Goal: Task Accomplishment & Management: Manage account settings

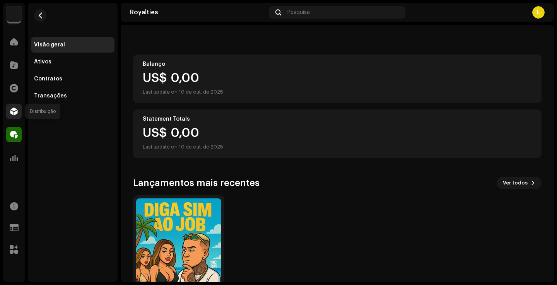
scroll to position [63, 0]
drag, startPoint x: 12, startPoint y: 111, endPoint x: 13, endPoint y: 115, distance: 4.3
click at [12, 111] on span at bounding box center [14, 111] width 8 height 6
click at [18, 134] on div at bounding box center [13, 134] width 15 height 15
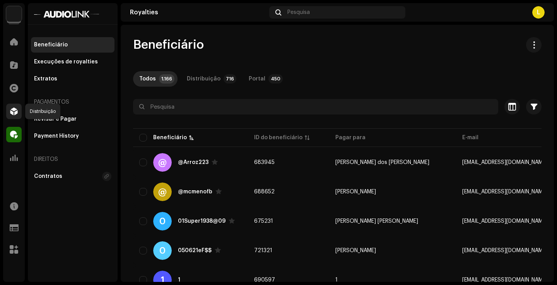
click at [15, 105] on div at bounding box center [13, 111] width 15 height 15
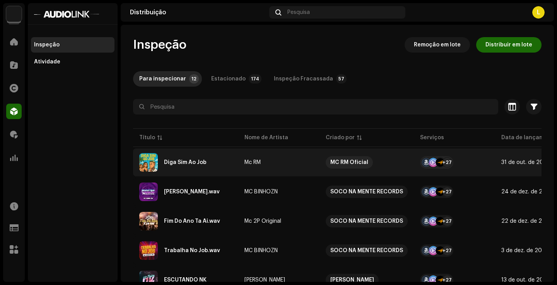
click at [470, 161] on re-a-table-services "+27" at bounding box center [454, 162] width 69 height 12
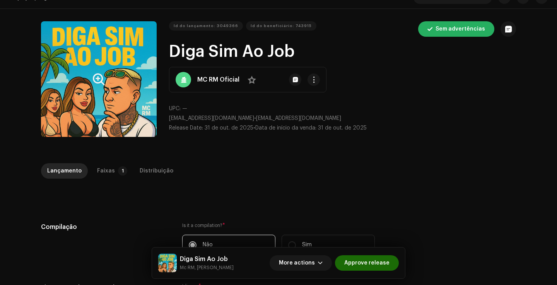
scroll to position [26, 0]
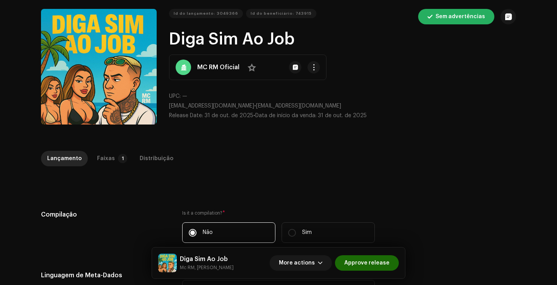
drag, startPoint x: 108, startPoint y: 158, endPoint x: 145, endPoint y: 147, distance: 38.7
click at [108, 158] on div "Faixas" at bounding box center [106, 158] width 18 height 15
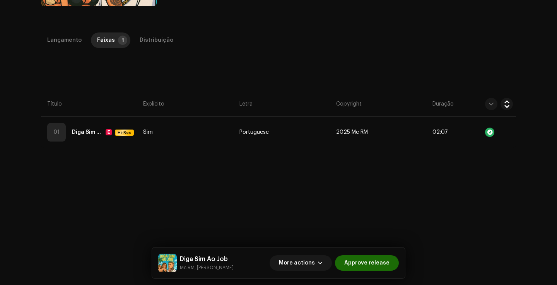
scroll to position [142, 0]
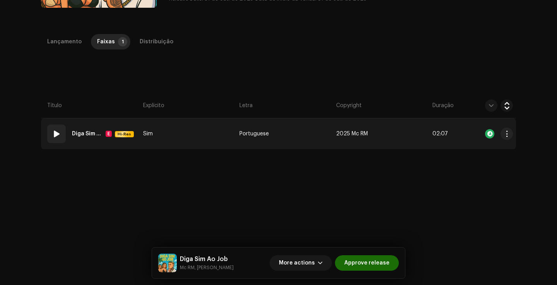
click at [341, 125] on td "2025 Mc RM" at bounding box center [381, 133] width 96 height 31
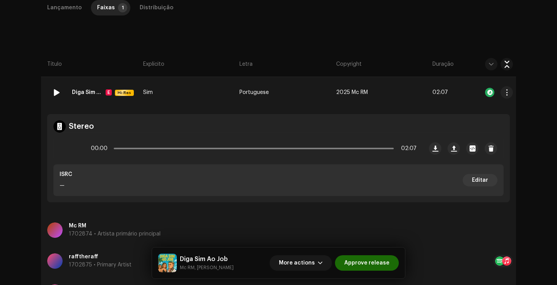
scroll to position [166, 0]
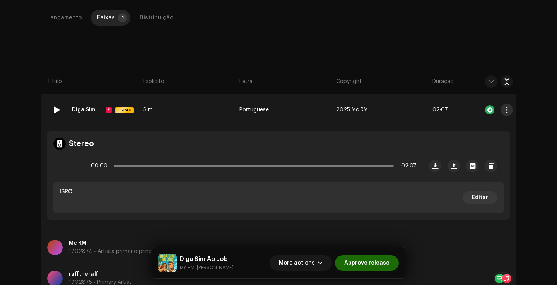
click at [501, 105] on button "button" at bounding box center [507, 110] width 12 height 12
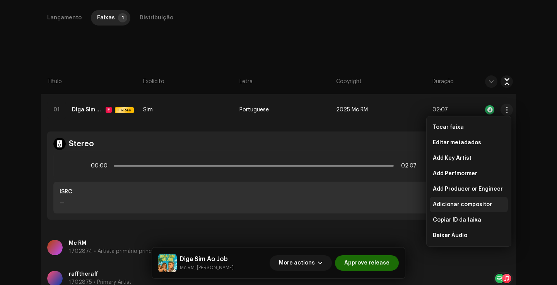
click at [461, 205] on span "Adicionar compositor" at bounding box center [462, 205] width 59 height 6
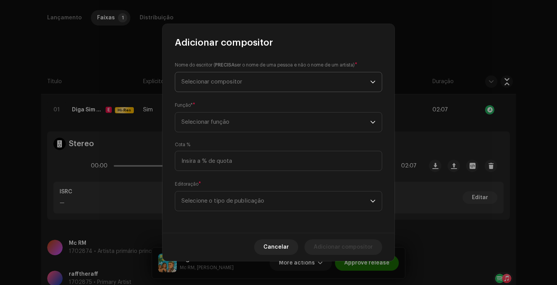
click at [229, 87] on span "Selecionar compositor" at bounding box center [275, 81] width 189 height 19
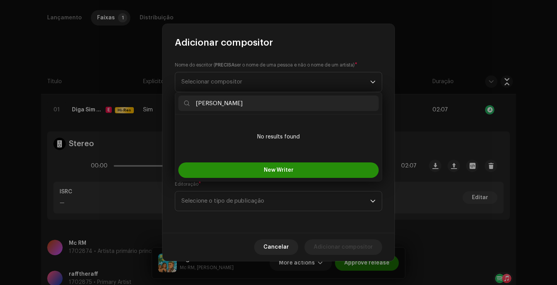
type input "Ralf"
click at [288, 173] on button "New Writer" at bounding box center [278, 169] width 200 height 15
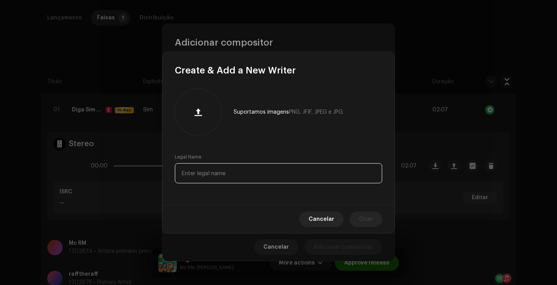
click at [240, 168] on input "text" at bounding box center [278, 173] width 207 height 20
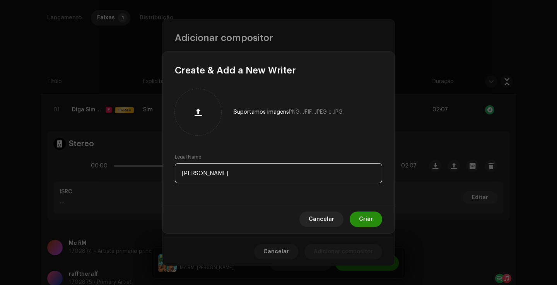
type input "Ralf"
drag, startPoint x: 366, startPoint y: 218, endPoint x: 341, endPoint y: 191, distance: 36.9
click at [366, 218] on span "Criar" at bounding box center [366, 219] width 14 height 15
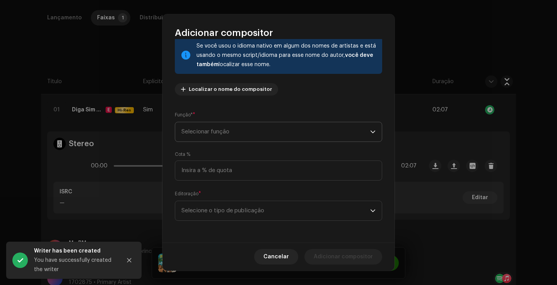
scroll to position [52, 0]
drag, startPoint x: 246, startPoint y: 141, endPoint x: 251, endPoint y: 135, distance: 7.5
click at [247, 141] on span "Selecionar função" at bounding box center [275, 131] width 189 height 19
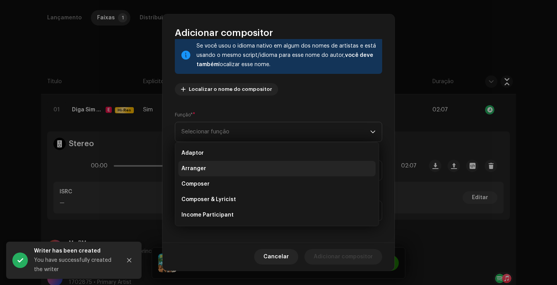
drag, startPoint x: 200, startPoint y: 185, endPoint x: 261, endPoint y: 165, distance: 63.6
click at [201, 185] on span "Composer" at bounding box center [195, 184] width 28 height 8
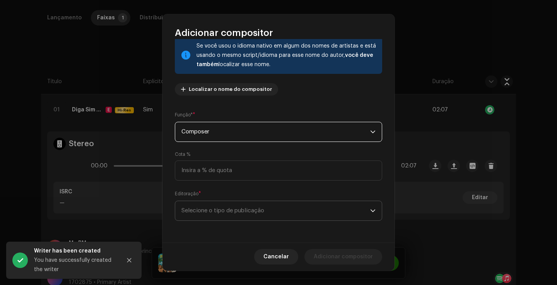
click at [232, 209] on span "Selecione o tipo de publicação" at bounding box center [275, 210] width 189 height 19
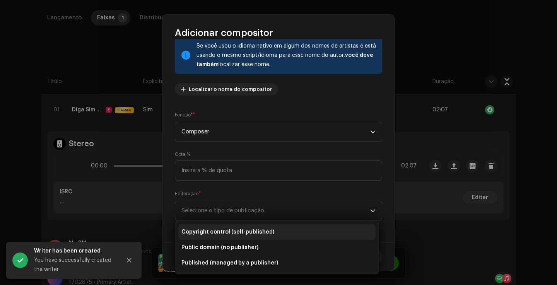
click at [235, 234] on span "Copyright control (self-published)" at bounding box center [227, 232] width 93 height 8
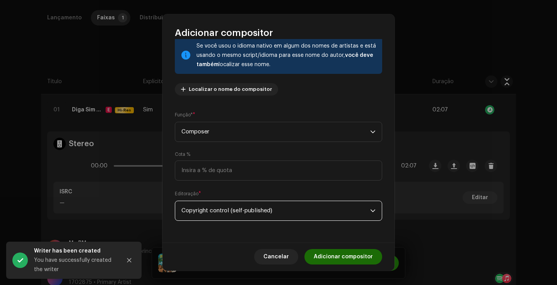
click at [357, 264] on span "Adicionar compositor" at bounding box center [343, 256] width 59 height 15
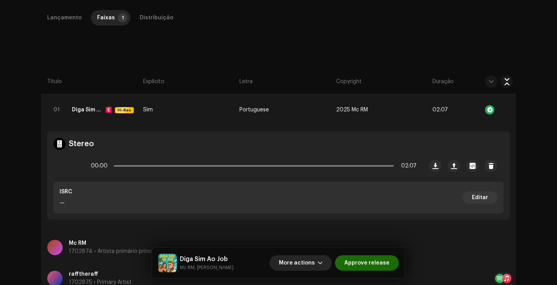
click at [303, 256] on span "More actions" at bounding box center [297, 262] width 36 height 15
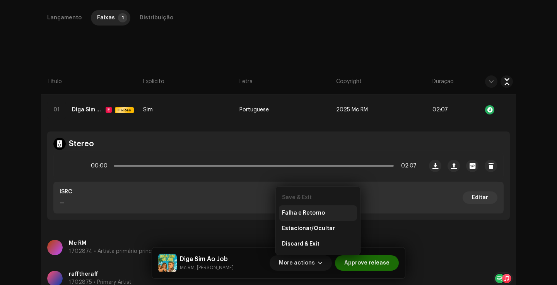
click at [301, 212] on span "Falha e Retorno" at bounding box center [303, 213] width 43 height 6
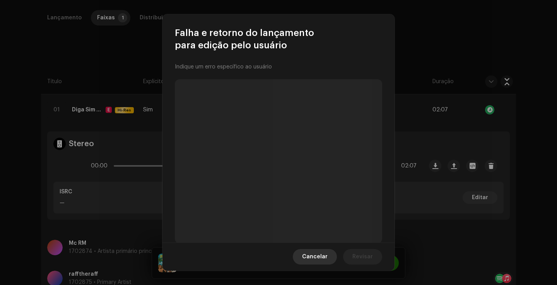
click at [328, 258] on span "Cancelar" at bounding box center [315, 256] width 26 height 15
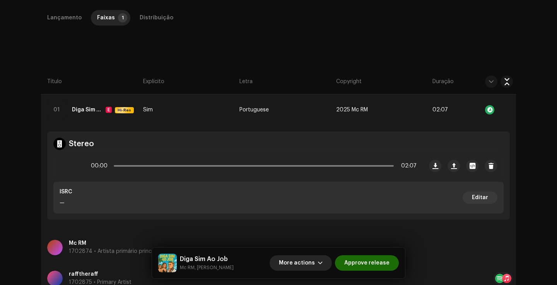
click at [302, 267] on span "More actions" at bounding box center [297, 262] width 36 height 15
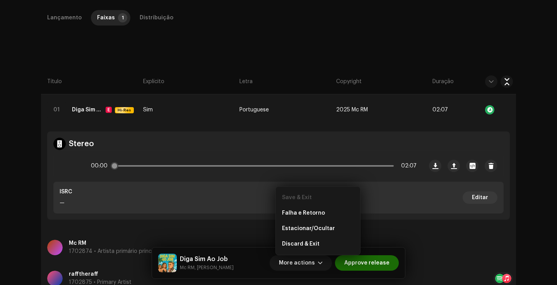
click at [213, 181] on div "00:00 02:07" at bounding box center [238, 165] width 369 height 31
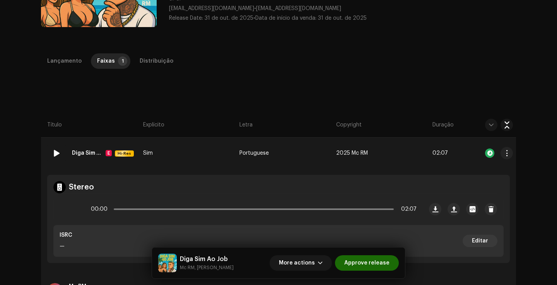
scroll to position [122, 0]
click at [511, 154] on button "button" at bounding box center [507, 154] width 12 height 12
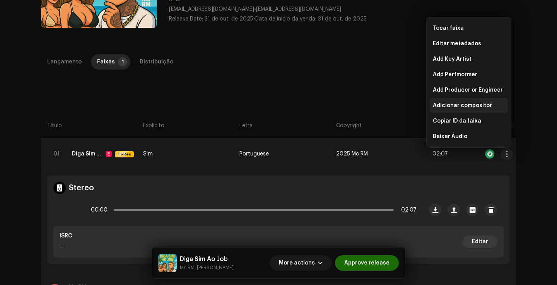
click at [479, 107] on span "Adicionar compositor" at bounding box center [462, 106] width 59 height 6
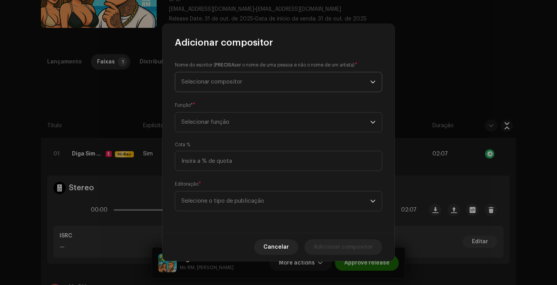
click at [203, 86] on span "Selecionar compositor" at bounding box center [275, 81] width 189 height 19
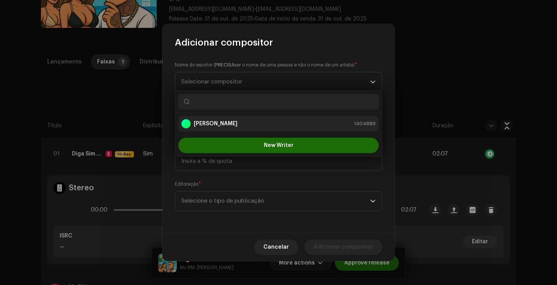
click at [219, 123] on div "Ralf 1404889" at bounding box center [278, 123] width 194 height 9
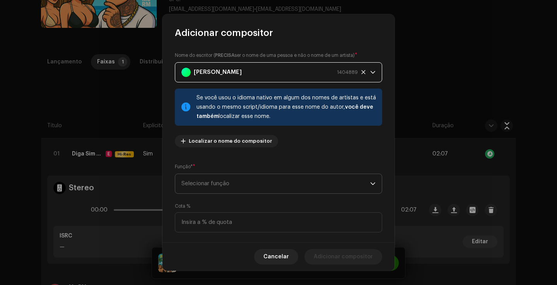
drag, startPoint x: 211, startPoint y: 179, endPoint x: 206, endPoint y: 177, distance: 6.1
click at [211, 179] on span "Selecionar função" at bounding box center [275, 183] width 189 height 19
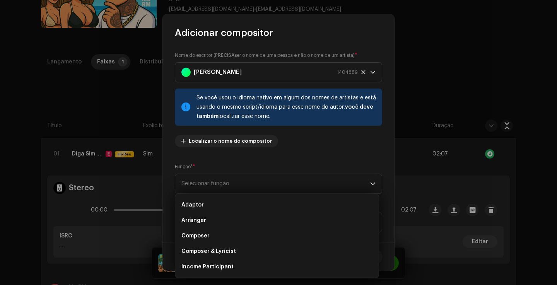
drag, startPoint x: 227, startPoint y: 243, endPoint x: 239, endPoint y: 196, distance: 48.8
click at [227, 243] on li "Composer" at bounding box center [276, 235] width 197 height 15
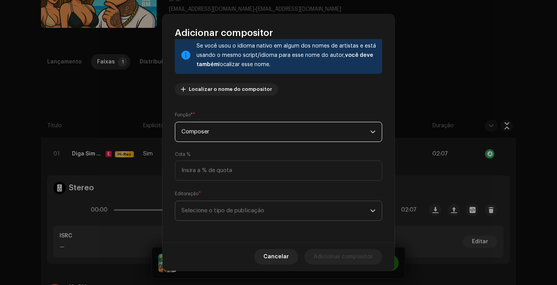
scroll to position [52, 0]
click at [214, 217] on span "Selecione o tipo de publicação" at bounding box center [275, 210] width 189 height 19
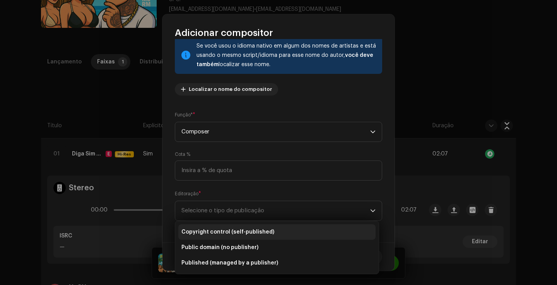
click at [223, 230] on span "Copyright control (self-published)" at bounding box center [227, 232] width 93 height 8
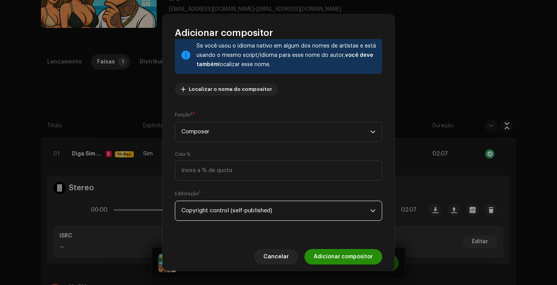
click at [344, 259] on span "Adicionar compositor" at bounding box center [343, 256] width 59 height 15
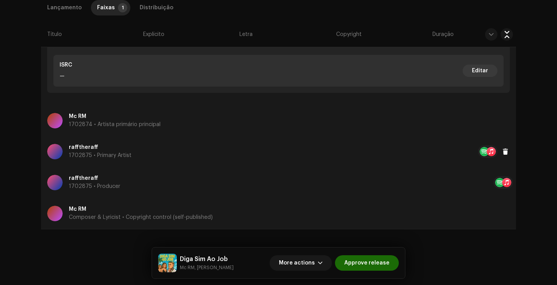
scroll to position [293, 0]
click at [318, 258] on button "More actions" at bounding box center [301, 262] width 62 height 15
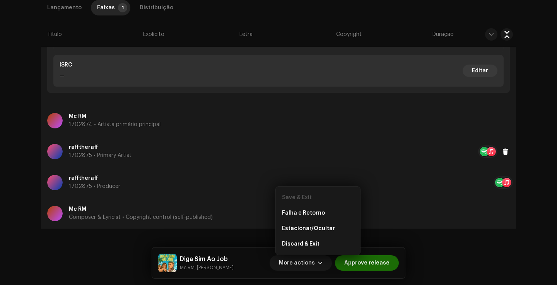
click at [248, 143] on div "rafftheraff 1702875 • Primary Artist" at bounding box center [262, 152] width 431 height 28
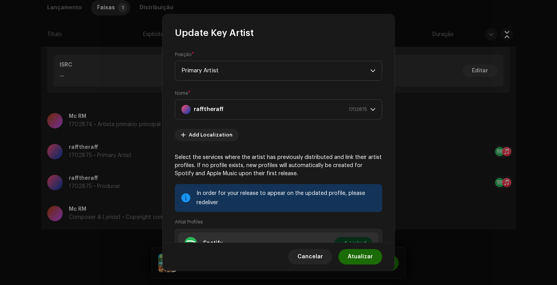
click at [324, 248] on div "Cancelar Atualizar" at bounding box center [278, 257] width 232 height 28
click at [319, 256] on span "Cancelar" at bounding box center [310, 256] width 26 height 15
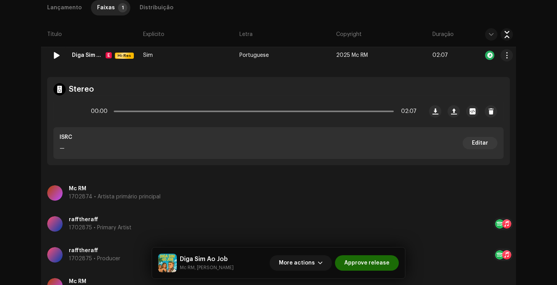
scroll to position [219, 0]
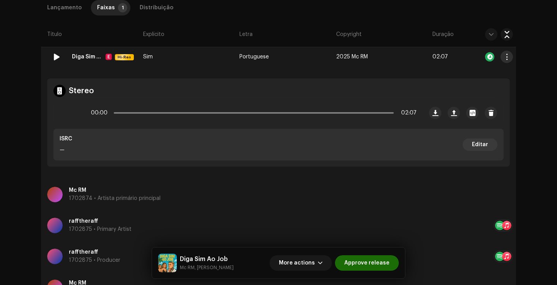
click at [504, 55] on span "button" at bounding box center [507, 57] width 6 height 6
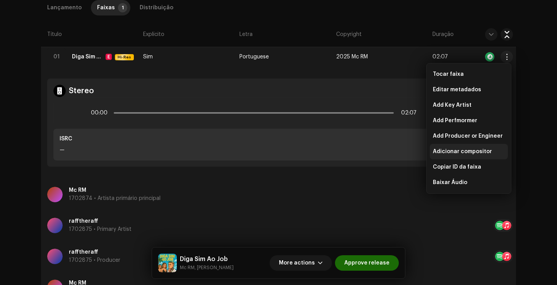
click at [469, 153] on span "Adicionar compositor" at bounding box center [462, 152] width 59 height 6
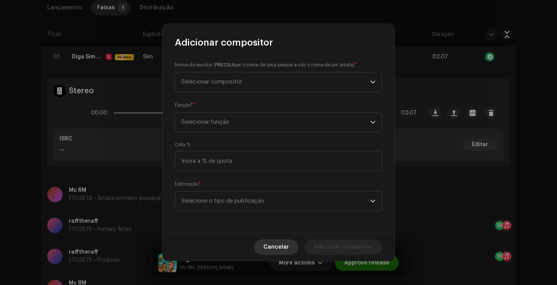
drag, startPoint x: 271, startPoint y: 238, endPoint x: 283, endPoint y: 241, distance: 12.1
click at [271, 238] on div "Cancelar Adicionar compositor" at bounding box center [278, 247] width 232 height 28
click at [289, 245] on span "Cancelar" at bounding box center [276, 246] width 26 height 15
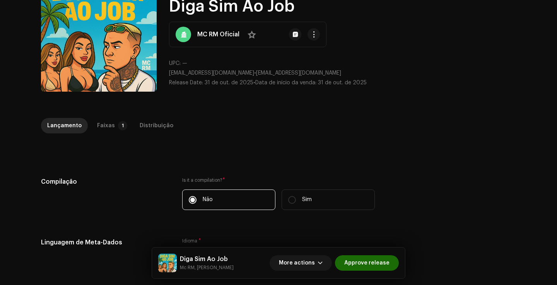
scroll to position [57, 0]
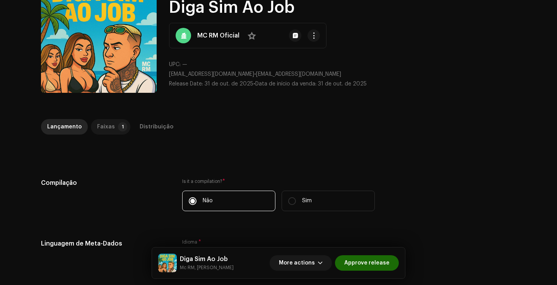
click at [110, 127] on p-tab "Faixas 1" at bounding box center [110, 126] width 39 height 15
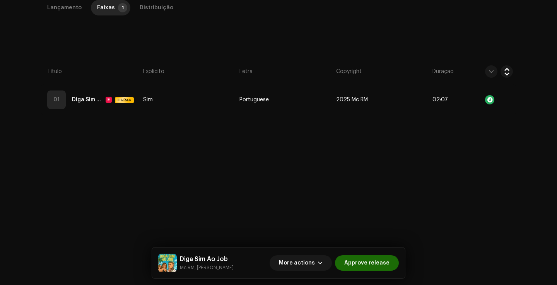
scroll to position [195, 0]
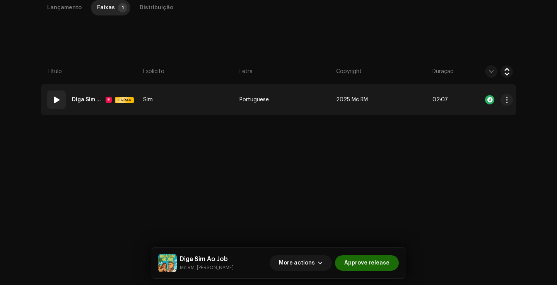
click at [393, 86] on td "2025 Mc RM" at bounding box center [381, 99] width 96 height 31
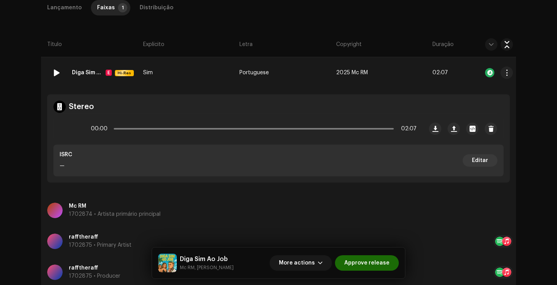
scroll to position [193, 0]
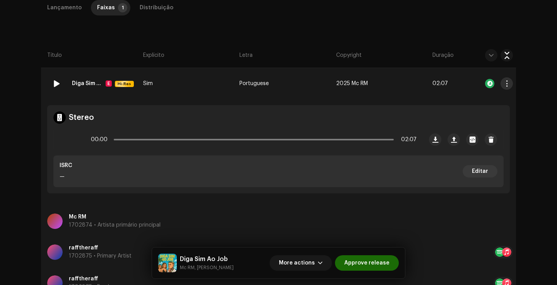
click at [505, 83] on span "button" at bounding box center [507, 83] width 6 height 6
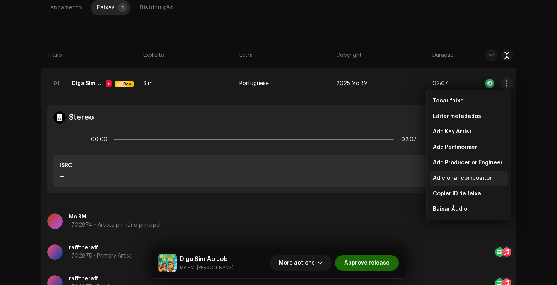
click at [460, 184] on div "Adicionar compositor" at bounding box center [469, 178] width 78 height 15
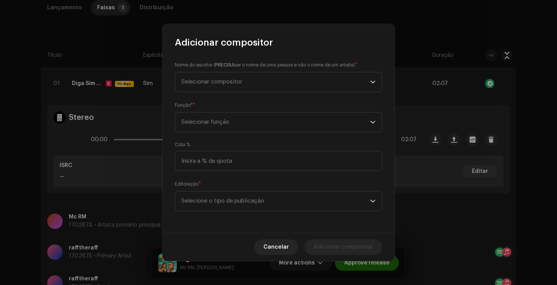
click at [226, 93] on div "Nome do escritor ( PRECISA ser o nome de uma pessoa e não o nome de um artista)…" at bounding box center [278, 141] width 232 height 184
click at [231, 88] on span "Selecionar compositor" at bounding box center [275, 81] width 189 height 19
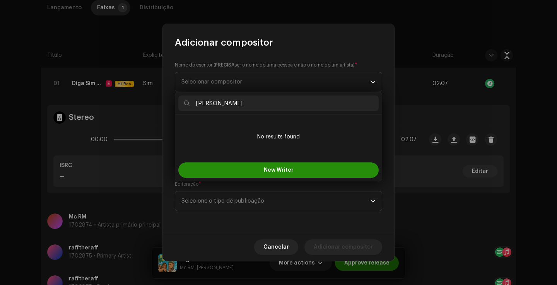
type input "Ralf"
click at [272, 163] on button "New Writer" at bounding box center [278, 169] width 200 height 15
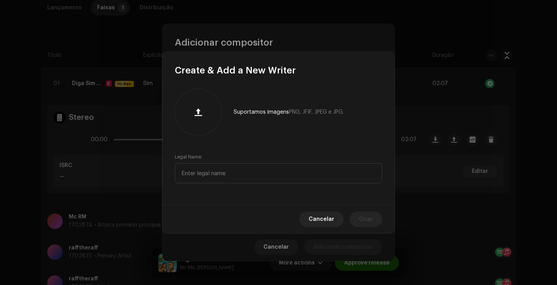
click at [236, 183] on div "Suportamos imagens PNG, JFIF, JPEG e JPG. Legal Name" at bounding box center [278, 141] width 232 height 128
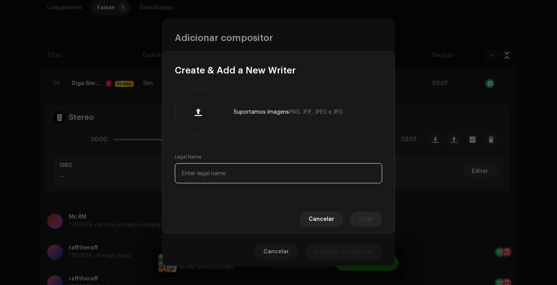
click at [237, 183] on input "text" at bounding box center [278, 173] width 207 height 20
type input "Ralf"
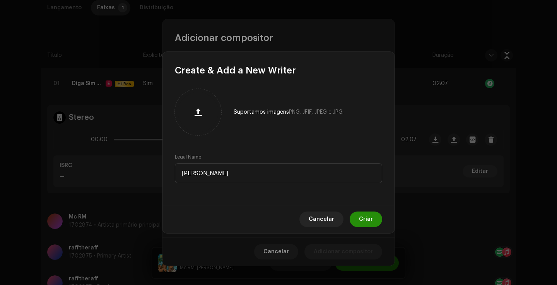
click at [365, 218] on span "Criar" at bounding box center [366, 219] width 14 height 15
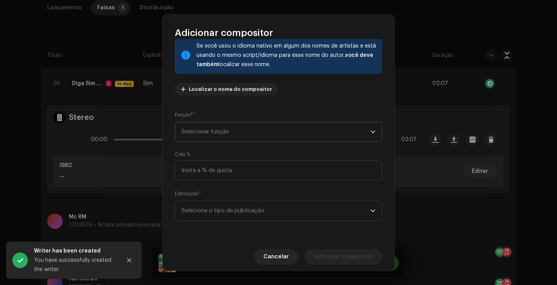
scroll to position [52, 0]
click at [228, 128] on span "Selecionar função" at bounding box center [275, 131] width 189 height 19
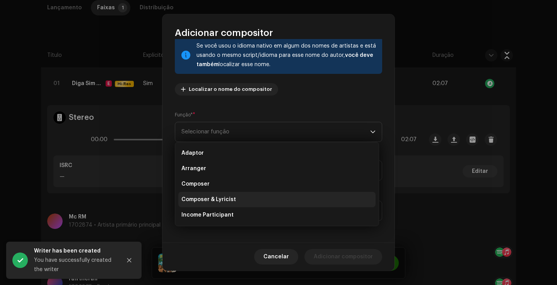
click at [210, 184] on li "Composer" at bounding box center [276, 183] width 197 height 15
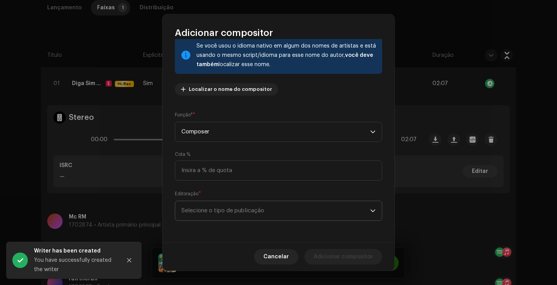
click at [230, 211] on span "Selecione o tipo de publicação" at bounding box center [275, 210] width 189 height 19
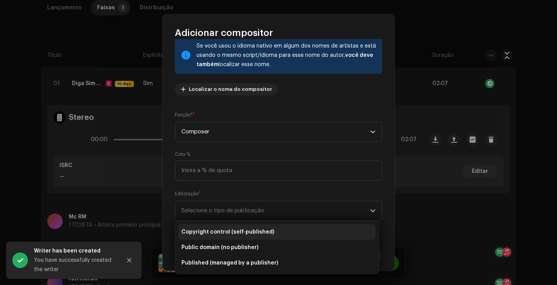
click at [228, 231] on span "Copyright control (self-published)" at bounding box center [227, 232] width 93 height 8
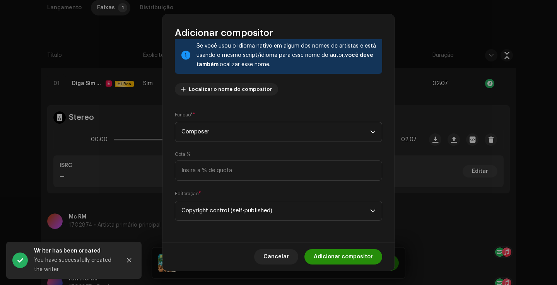
click at [352, 259] on span "Adicionar compositor" at bounding box center [343, 256] width 59 height 15
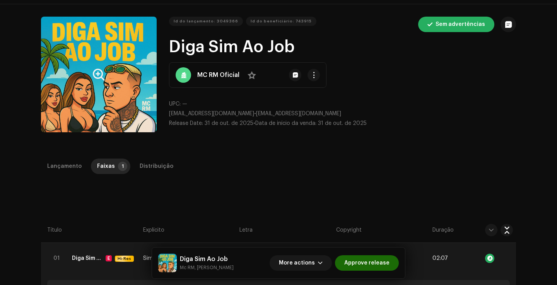
scroll to position [14, 0]
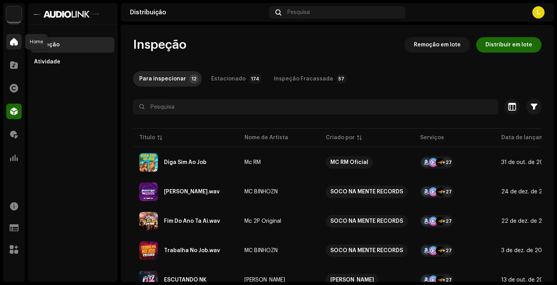
click at [19, 41] on div at bounding box center [13, 41] width 15 height 15
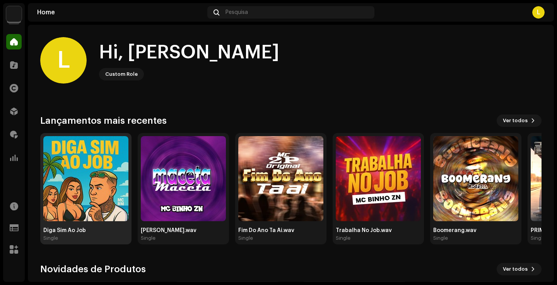
click at [94, 193] on img at bounding box center [85, 178] width 85 height 85
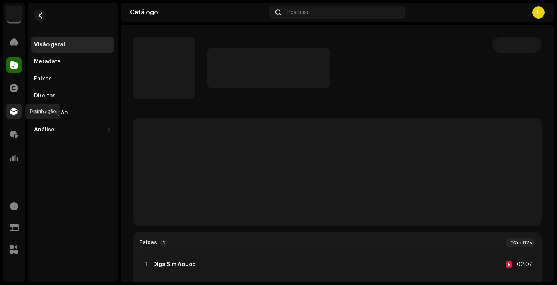
click at [13, 109] on span at bounding box center [14, 111] width 8 height 6
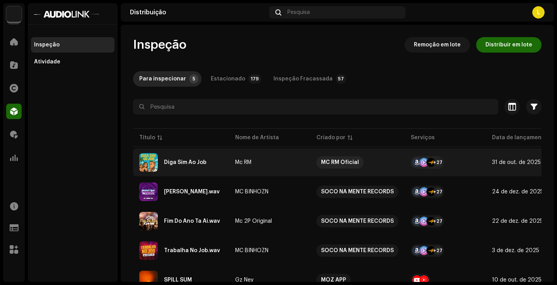
click at [262, 165] on td "Mc RM" at bounding box center [269, 163] width 81 height 28
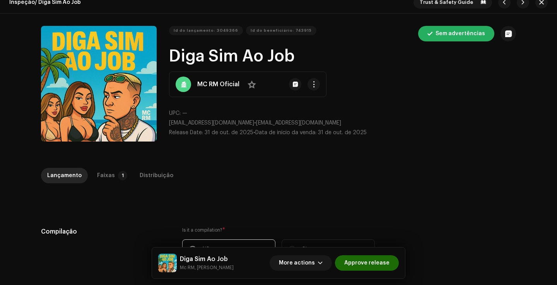
scroll to position [10, 0]
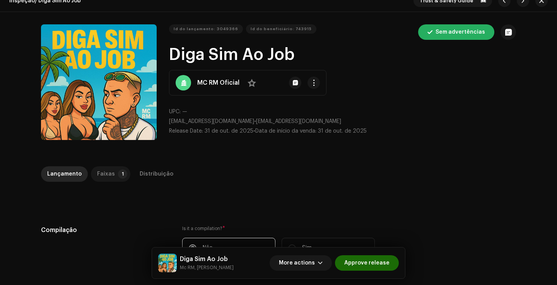
drag, startPoint x: 94, startPoint y: 173, endPoint x: 112, endPoint y: 171, distance: 17.6
click at [97, 173] on div "Faixas" at bounding box center [106, 173] width 18 height 15
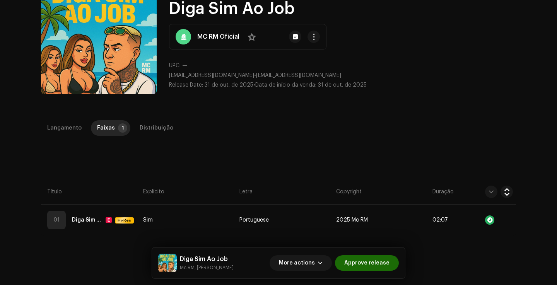
scroll to position [58, 0]
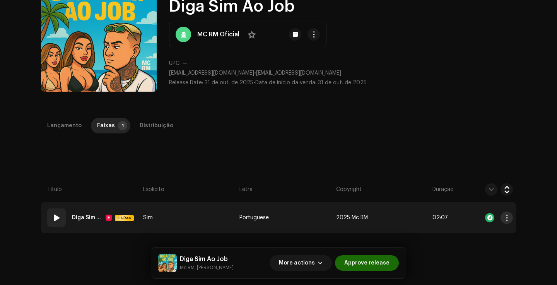
click at [509, 218] on button "button" at bounding box center [507, 218] width 12 height 12
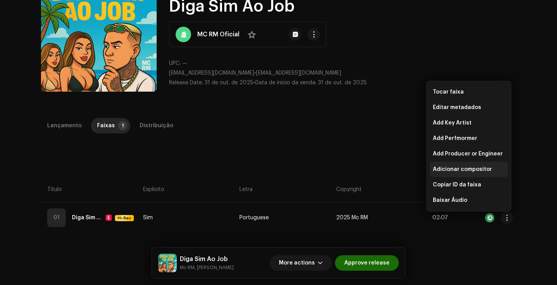
click at [469, 172] on span "Adicionar compositor" at bounding box center [462, 169] width 59 height 6
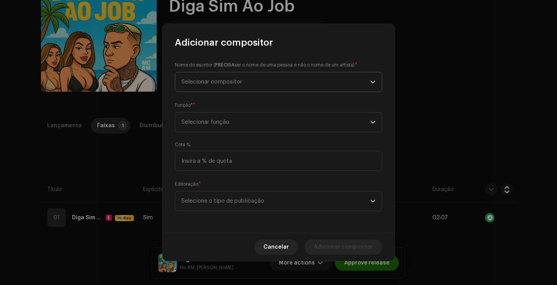
click at [223, 85] on span "Selecionar compositor" at bounding box center [275, 81] width 189 height 19
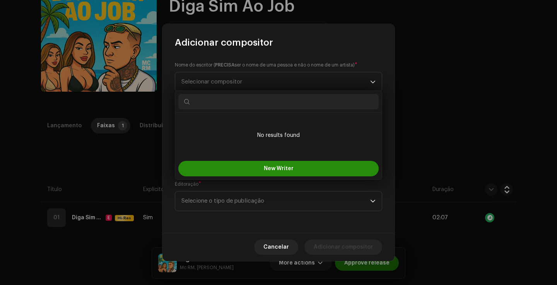
click at [249, 162] on button "New Writer" at bounding box center [278, 168] width 200 height 15
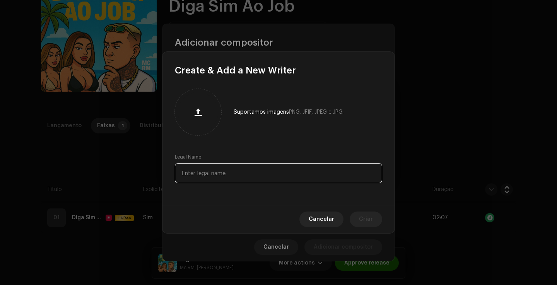
click at [233, 174] on input "text" at bounding box center [278, 173] width 207 height 20
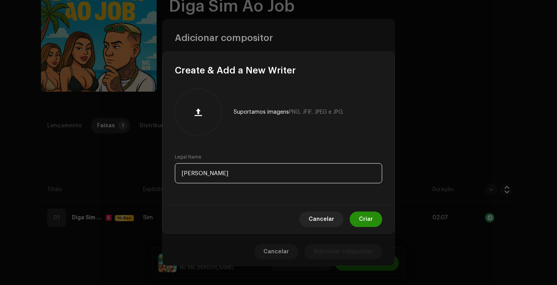
type input "Rafael Pereira da Silva"
click at [372, 217] on span "Criar" at bounding box center [366, 219] width 14 height 15
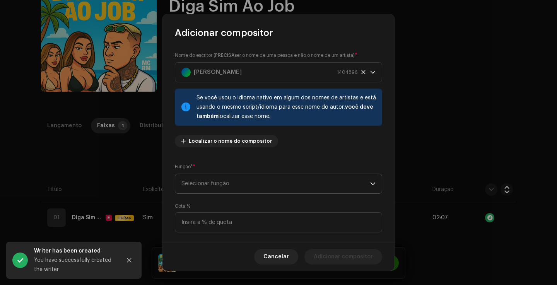
click at [214, 183] on span "Selecionar função" at bounding box center [275, 183] width 189 height 19
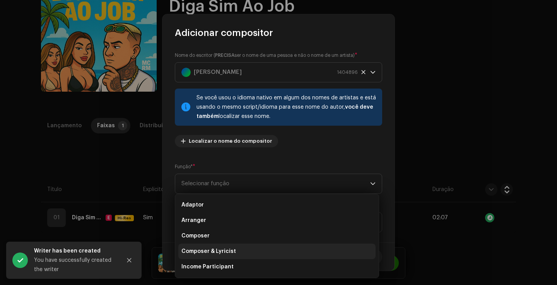
click at [211, 251] on span "Composer & Lyricist" at bounding box center [208, 252] width 55 height 8
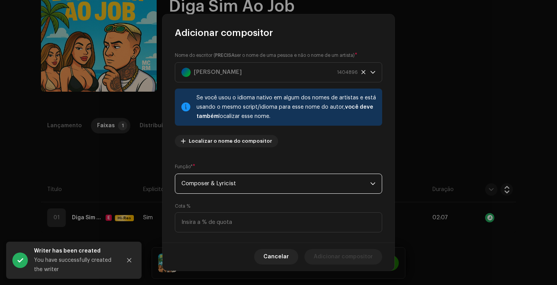
click at [211, 190] on span "Composer & Lyricist" at bounding box center [275, 183] width 189 height 19
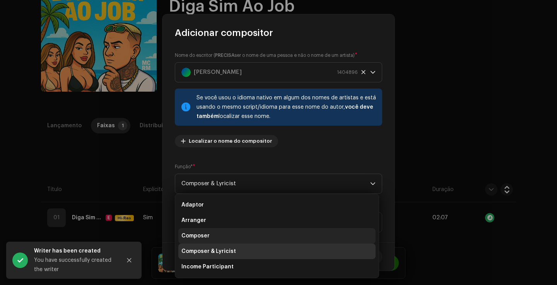
click at [205, 233] on span "Composer" at bounding box center [195, 236] width 28 height 8
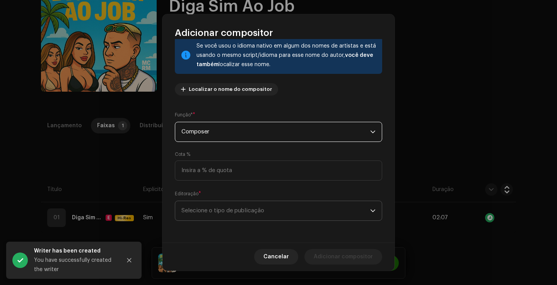
scroll to position [52, 0]
click at [243, 209] on span "Selecione o tipo de publicação" at bounding box center [275, 210] width 189 height 19
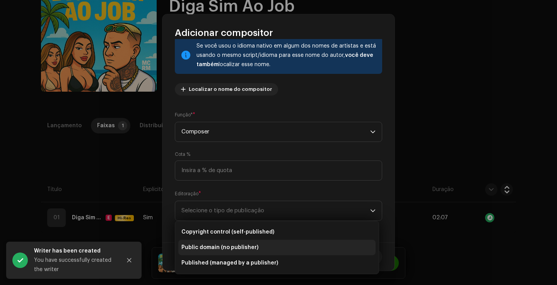
drag, startPoint x: 210, startPoint y: 227, endPoint x: 260, endPoint y: 247, distance: 53.3
click at [210, 227] on li "Copyright control (self-published)" at bounding box center [276, 231] width 197 height 15
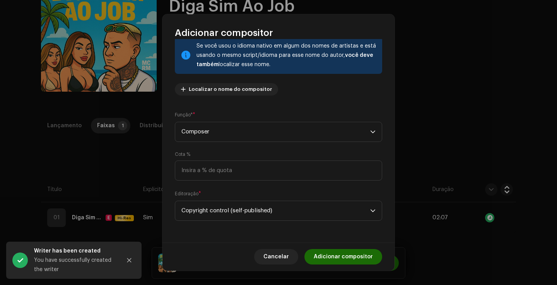
drag, startPoint x: 342, startPoint y: 264, endPoint x: 331, endPoint y: 263, distance: 11.2
click at [342, 264] on span "Adicionar compositor" at bounding box center [343, 256] width 59 height 15
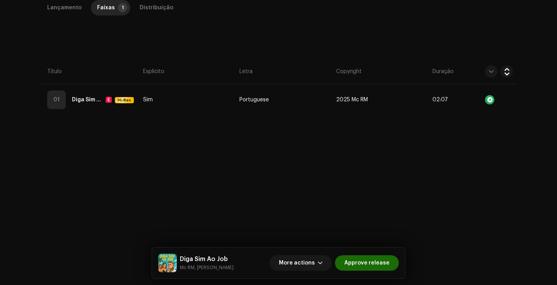
scroll to position [195, 0]
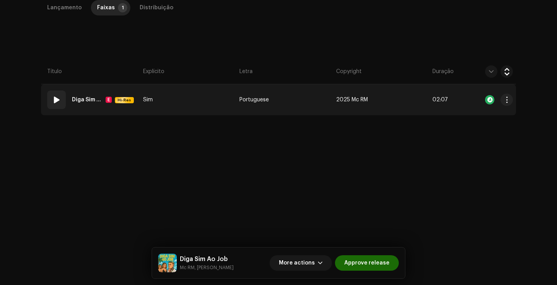
click at [185, 84] on td "Sim" at bounding box center [188, 99] width 96 height 31
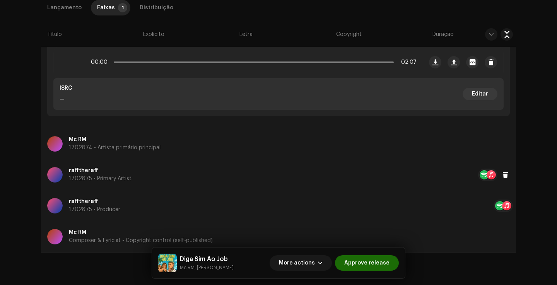
scroll to position [261, 0]
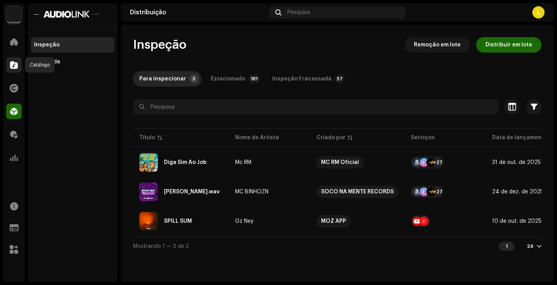
click at [12, 64] on span at bounding box center [14, 65] width 8 height 6
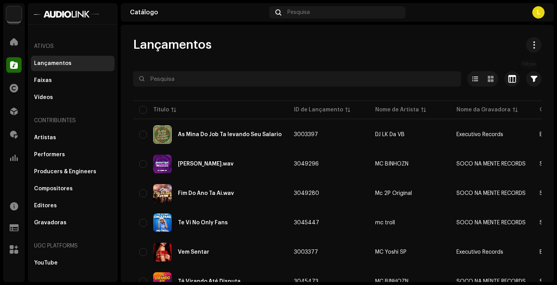
drag, startPoint x: 531, startPoint y: 78, endPoint x: 522, endPoint y: 85, distance: 11.5
click at [531, 78] on span "button" at bounding box center [534, 79] width 7 height 6
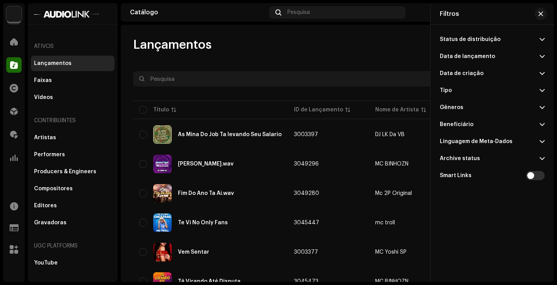
click at [469, 58] on div "Data de lançamento" at bounding box center [467, 56] width 55 height 6
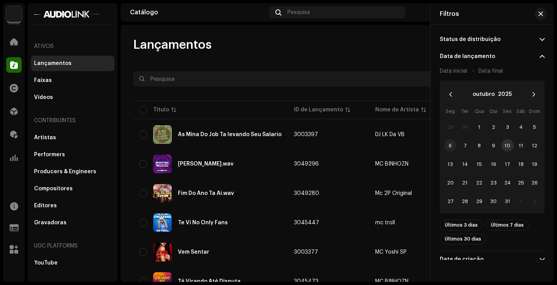
click at [451, 146] on span "6" at bounding box center [450, 145] width 12 height 12
click at [536, 146] on span "12" at bounding box center [534, 145] width 12 height 12
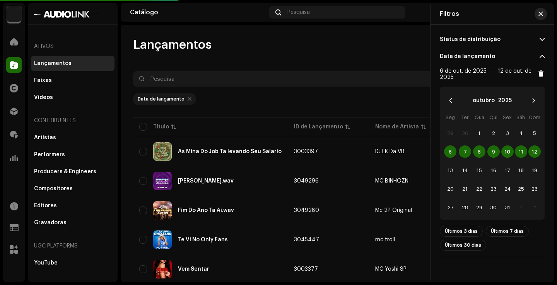
click at [544, 15] on button "button" at bounding box center [541, 14] width 12 height 12
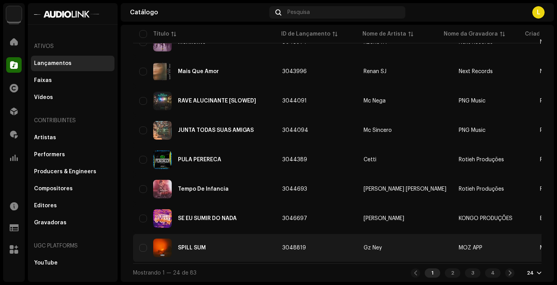
scroll to position [585, 0]
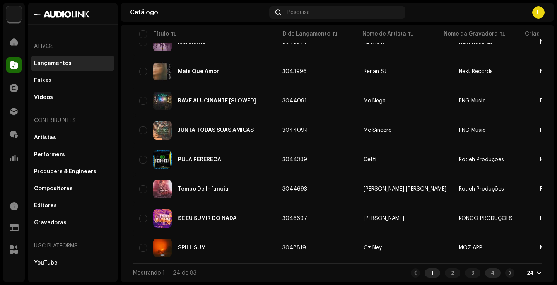
click at [493, 272] on div "4" at bounding box center [492, 272] width 15 height 9
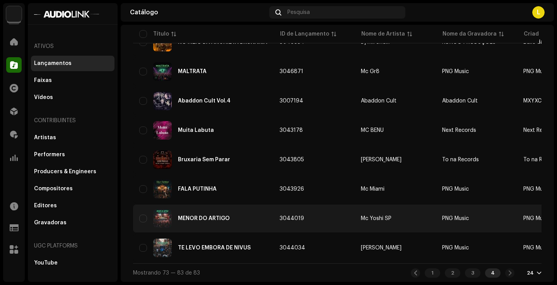
scroll to position [203, 0]
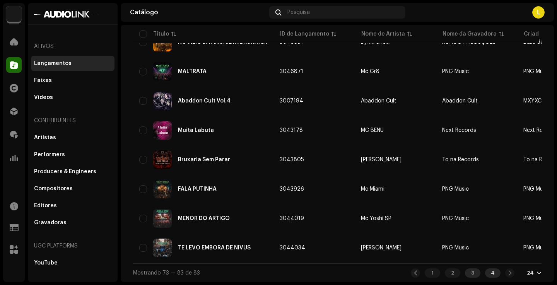
click at [475, 274] on div "3" at bounding box center [472, 272] width 15 height 9
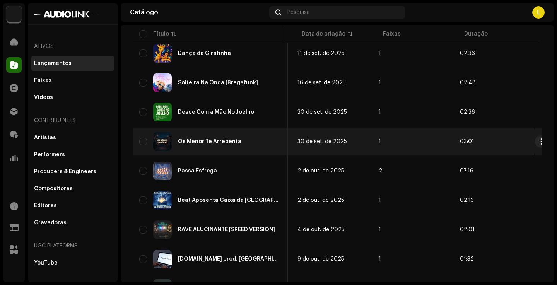
scroll to position [127, 0]
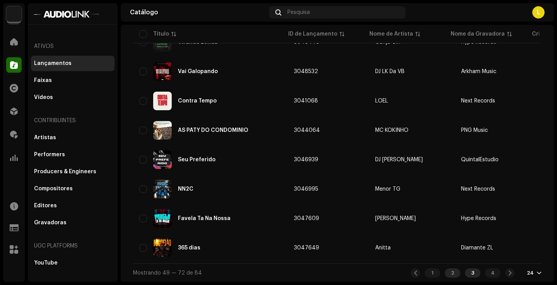
click at [451, 274] on div "2" at bounding box center [452, 272] width 15 height 9
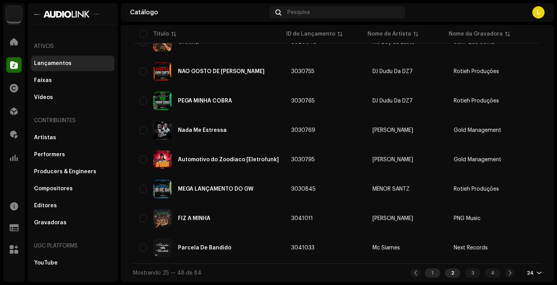
scroll to position [585, 0]
click at [430, 271] on div "1" at bounding box center [432, 272] width 15 height 9
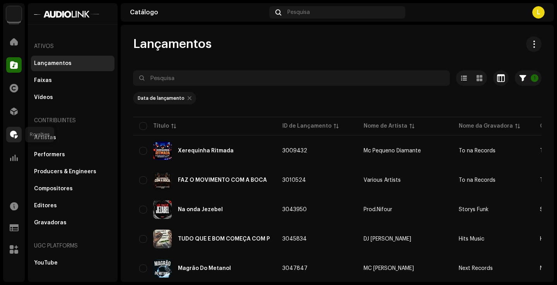
click at [10, 138] on div at bounding box center [13, 134] width 15 height 15
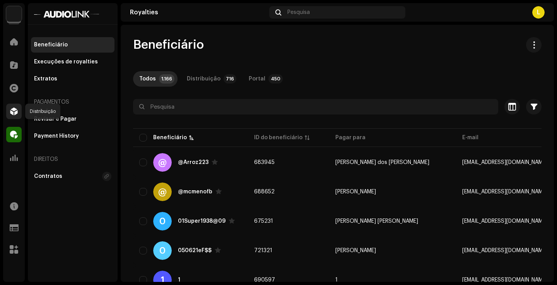
click at [14, 104] on div at bounding box center [13, 111] width 15 height 15
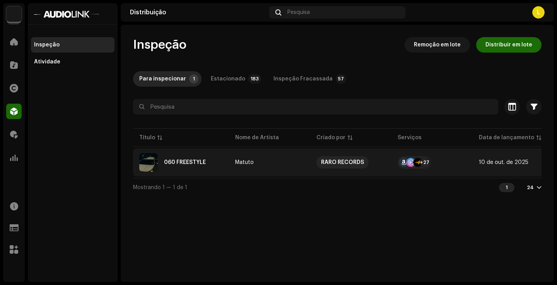
click at [187, 167] on div "060 FREESTYLE" at bounding box center [181, 162] width 84 height 19
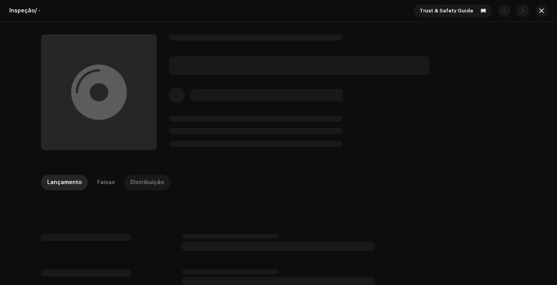
click at [141, 181] on div "Distribuição" at bounding box center [147, 182] width 34 height 15
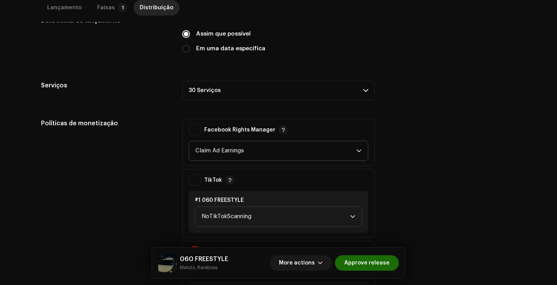
scroll to position [239, 0]
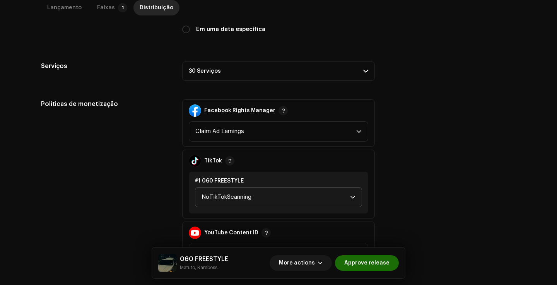
click at [259, 195] on span "NoTikTokScanning" at bounding box center [276, 197] width 149 height 19
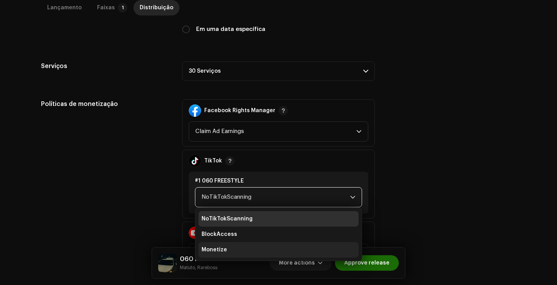
click at [227, 247] on li "Monetize" at bounding box center [278, 249] width 160 height 15
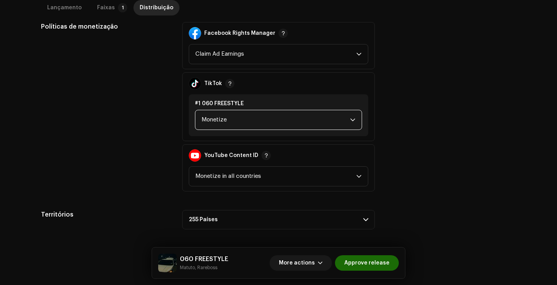
scroll to position [316, 0]
click at [304, 256] on span "More actions" at bounding box center [297, 262] width 36 height 15
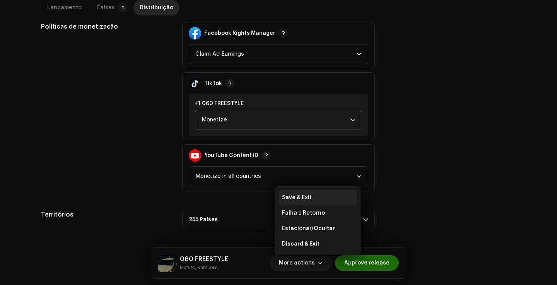
click at [308, 200] on span "Save & Exit" at bounding box center [297, 198] width 30 height 6
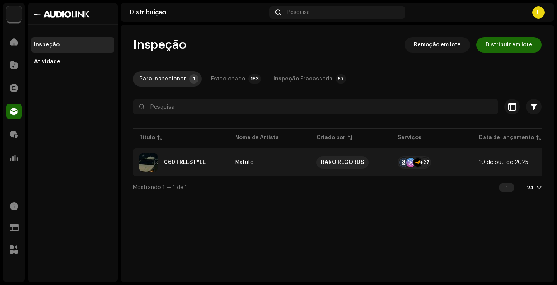
click at [186, 157] on div "060 FREESTYLE" at bounding box center [181, 162] width 84 height 19
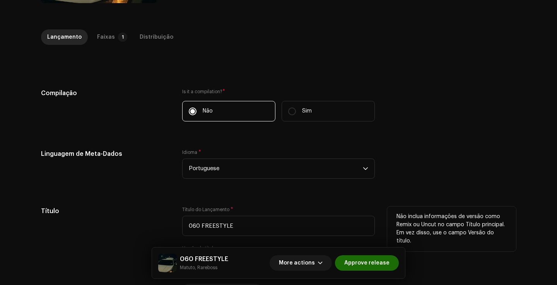
scroll to position [146, 0]
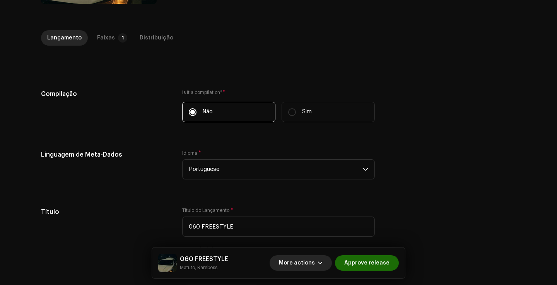
click at [292, 259] on span "More actions" at bounding box center [297, 262] width 36 height 15
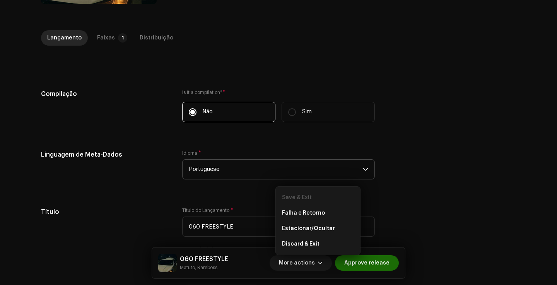
drag, startPoint x: 395, startPoint y: 175, endPoint x: 349, endPoint y: 175, distance: 46.0
click at [395, 175] on div "Linguagem de Meta-Dados Idioma * Portuguese" at bounding box center [278, 169] width 475 height 39
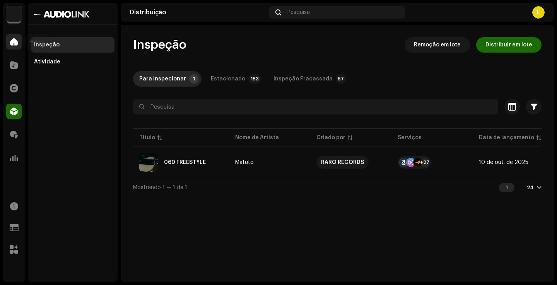
click at [17, 44] on span at bounding box center [14, 42] width 8 height 6
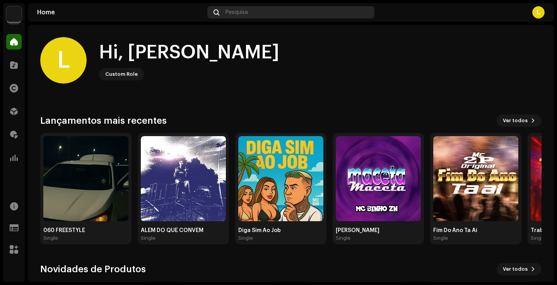
click at [234, 14] on span "Pesquisa" at bounding box center [237, 12] width 22 height 6
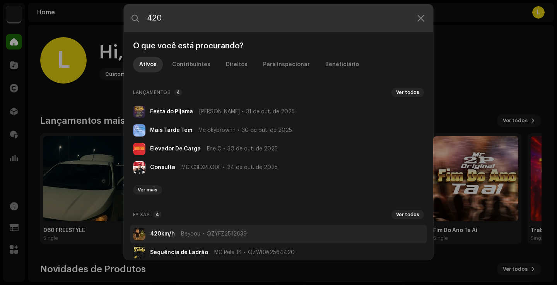
type input "420"
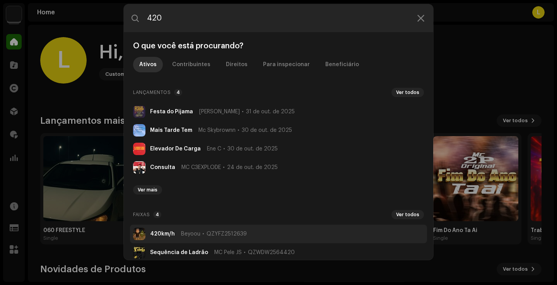
click at [169, 235] on strong "420km/h" at bounding box center [162, 234] width 25 height 6
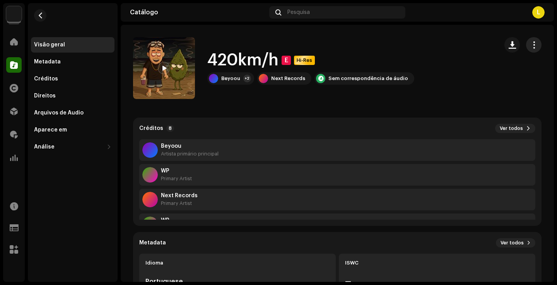
click at [533, 47] on button "button" at bounding box center [533, 44] width 15 height 15
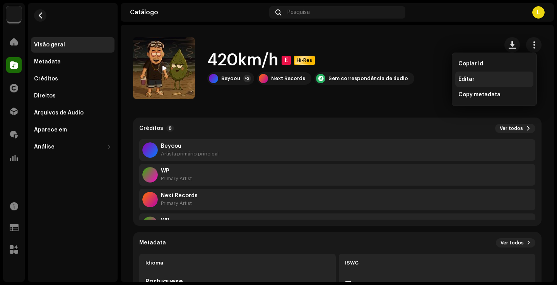
click at [458, 79] on div "Editar" at bounding box center [494, 79] width 78 height 15
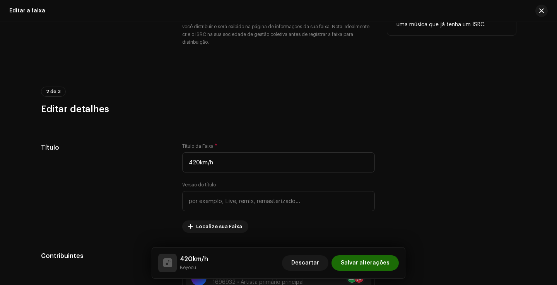
scroll to position [258, 0]
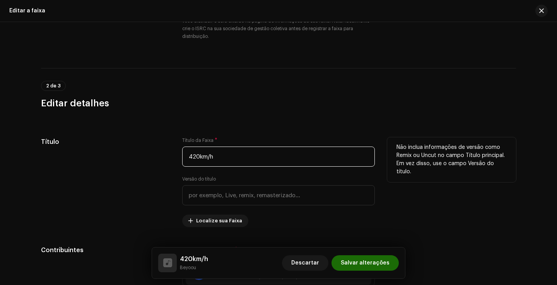
drag, startPoint x: 238, startPoint y: 158, endPoint x: 224, endPoint y: 161, distance: 13.4
click at [238, 159] on input "420km/h" at bounding box center [278, 157] width 193 height 20
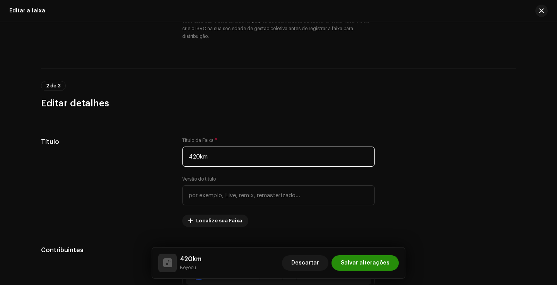
type input "420km"
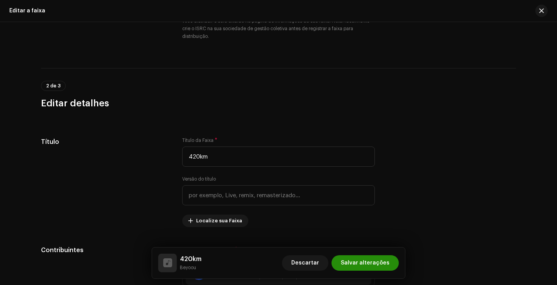
click at [381, 268] on span "Salvar alterações" at bounding box center [365, 262] width 49 height 15
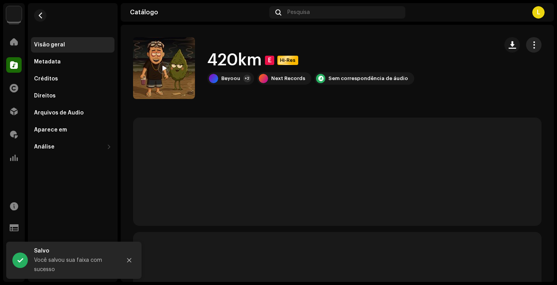
click at [530, 42] on span "button" at bounding box center [533, 45] width 7 height 6
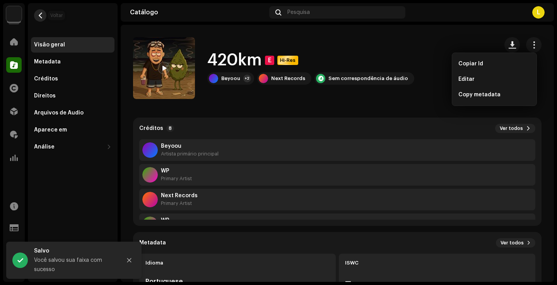
click at [42, 21] on button "button" at bounding box center [40, 15] width 12 height 12
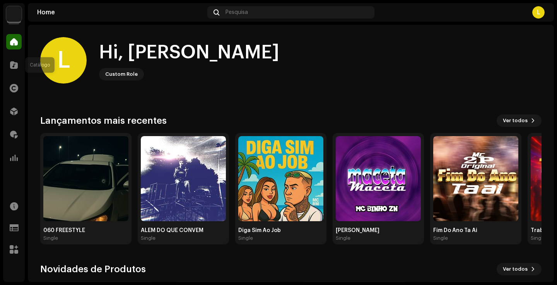
drag, startPoint x: 13, startPoint y: 63, endPoint x: 248, endPoint y: 30, distance: 237.5
click at [14, 63] on span at bounding box center [14, 65] width 8 height 6
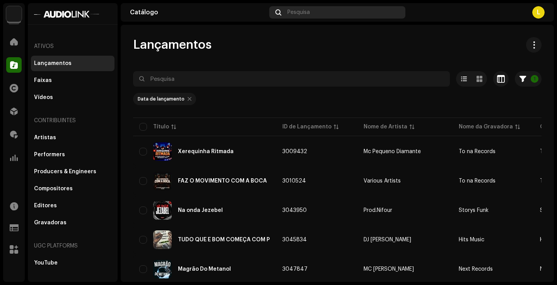
click at [292, 11] on span "Pesquisa" at bounding box center [298, 12] width 22 height 6
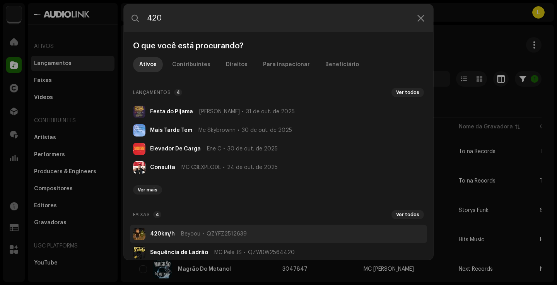
type input "420"
click at [175, 230] on li "420km/h Beyoou QZYFZ2512639" at bounding box center [278, 234] width 297 height 19
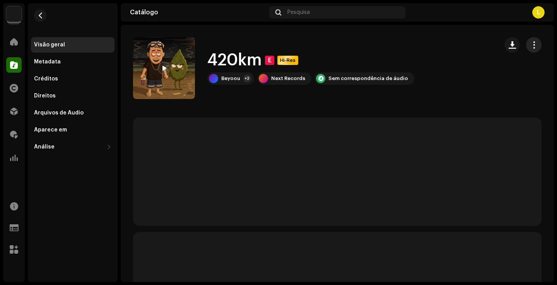
drag, startPoint x: 534, startPoint y: 43, endPoint x: 527, endPoint y: 51, distance: 10.5
click at [534, 43] on button "button" at bounding box center [533, 44] width 15 height 15
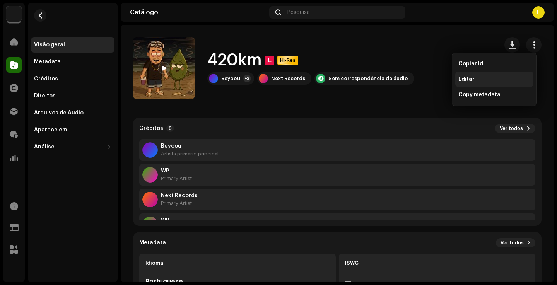
click at [478, 80] on div "Editar" at bounding box center [494, 79] width 72 height 6
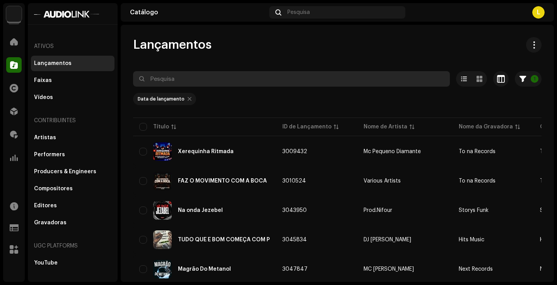
click at [211, 80] on input "text" at bounding box center [291, 78] width 317 height 15
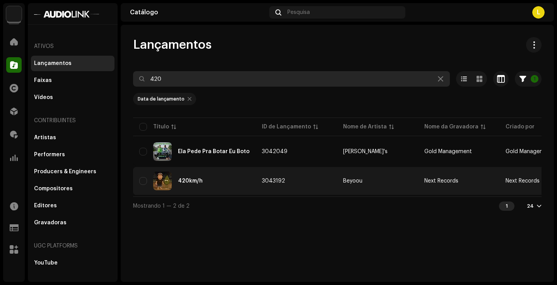
type input "420"
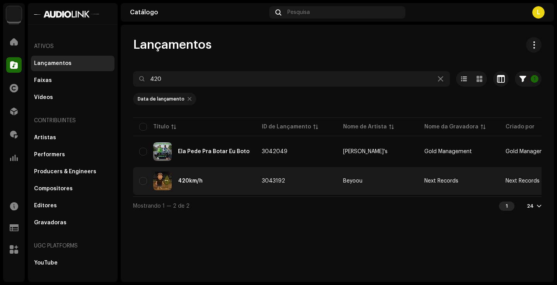
click at [208, 182] on div "420km/h" at bounding box center [194, 181] width 110 height 19
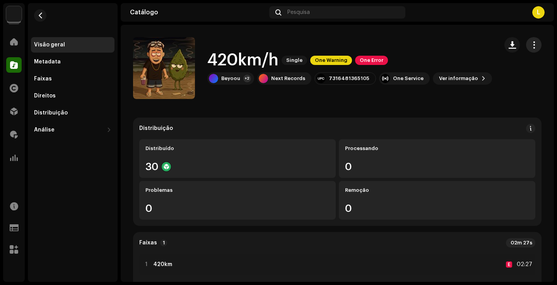
click at [526, 51] on button "button" at bounding box center [533, 44] width 15 height 15
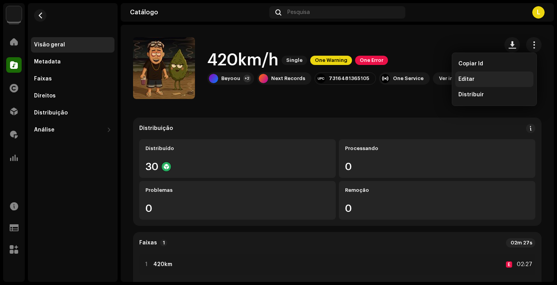
click at [476, 83] on div "Editar" at bounding box center [494, 79] width 78 height 15
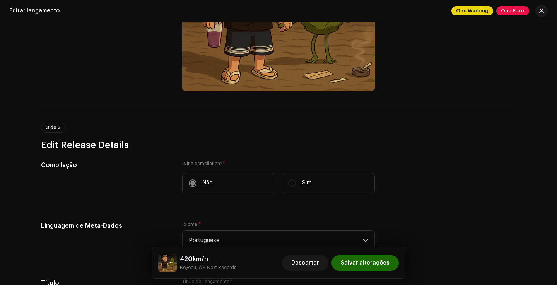
scroll to position [443, 0]
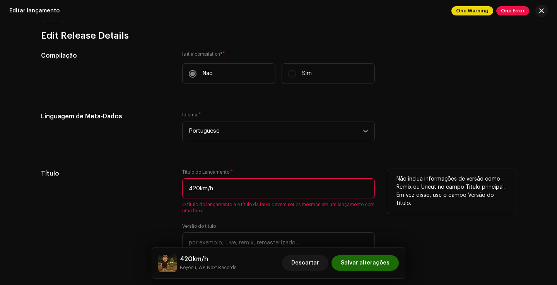
click at [230, 183] on input "420km/h" at bounding box center [278, 188] width 193 height 20
click at [227, 184] on input "420km/h" at bounding box center [278, 188] width 193 height 20
click at [218, 185] on input "420km/h" at bounding box center [278, 188] width 193 height 20
click at [214, 191] on input "420km/h" at bounding box center [278, 188] width 193 height 20
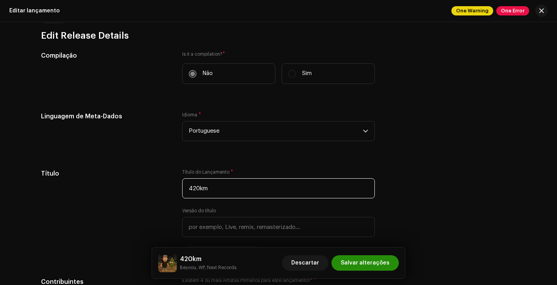
type input "420km"
click at [354, 258] on span "Salvar alterações" at bounding box center [365, 262] width 49 height 15
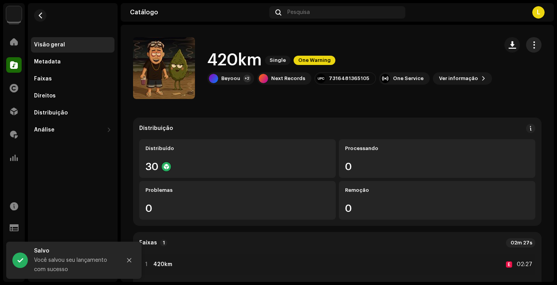
click at [533, 43] on button "button" at bounding box center [533, 44] width 15 height 15
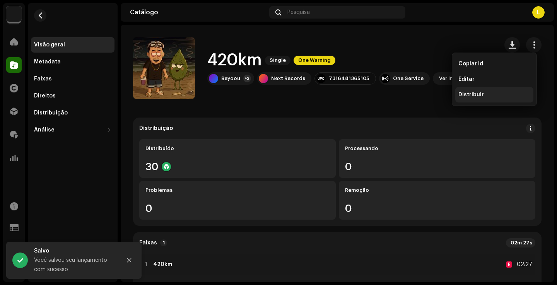
click at [496, 92] on div "Distribuir" at bounding box center [494, 95] width 72 height 6
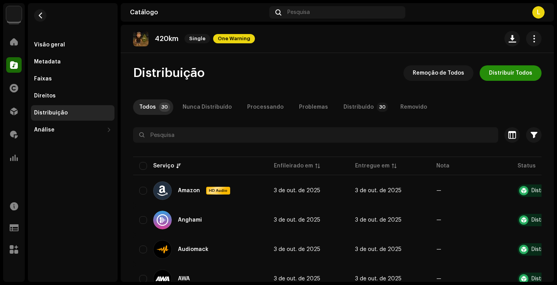
click at [509, 76] on span "Distribuir Todos" at bounding box center [510, 72] width 43 height 15
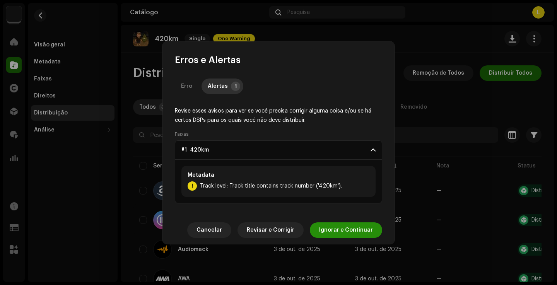
click at [357, 229] on span "Ignorar e Continuar" at bounding box center [346, 229] width 54 height 15
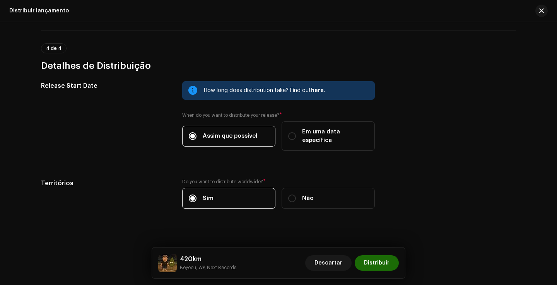
scroll to position [1270, 0]
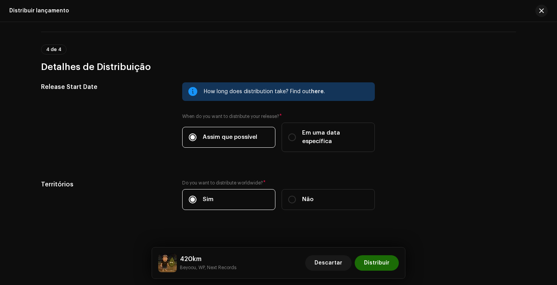
click at [379, 254] on div "Descartar Distribuir" at bounding box center [352, 263] width 94 height 19
click at [378, 260] on span "Distribuir" at bounding box center [377, 262] width 26 height 15
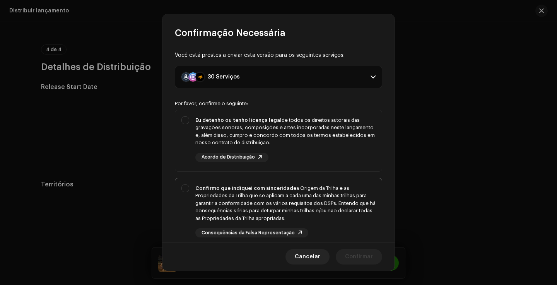
click at [303, 212] on div "Confirmo que indiquei com sinceridade a Origem da Trilha e as Propriedades da T…" at bounding box center [285, 204] width 180 height 38
checkbox input "true"
click at [332, 147] on div "Eu detenho ou tenho licença legal de todos os direitos autorais das gravações s…" at bounding box center [285, 139] width 180 height 46
checkbox input "true"
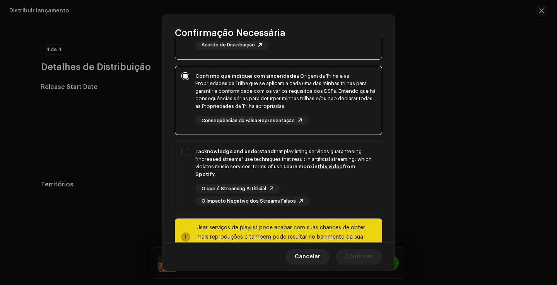
scroll to position [130, 0]
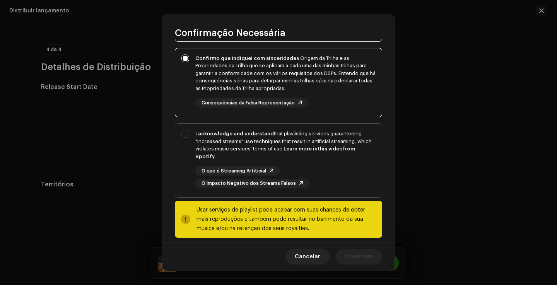
click at [334, 167] on div "O que é Streaming Artiticial O Impacto Negativo dos Streams Falsos" at bounding box center [285, 177] width 180 height 22
checkbox input "true"
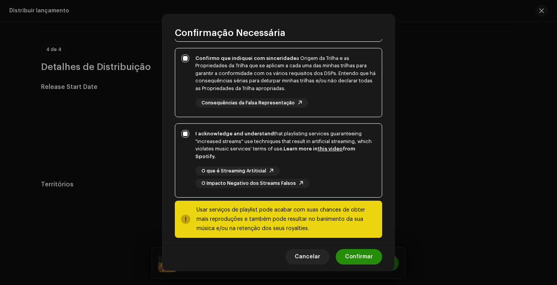
click at [357, 258] on span "Confirmar" at bounding box center [359, 256] width 28 height 15
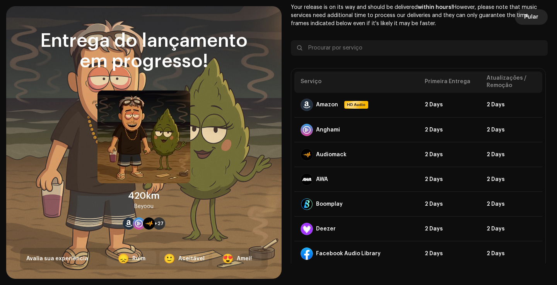
click at [531, 20] on span "Pular" at bounding box center [531, 16] width 14 height 15
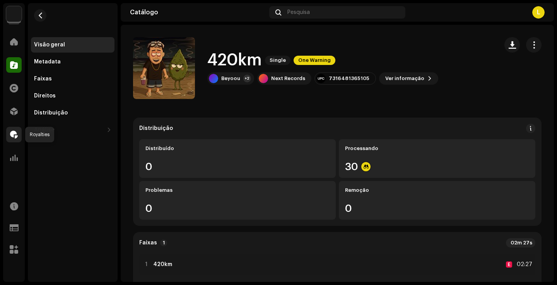
click at [12, 133] on span at bounding box center [14, 135] width 8 height 6
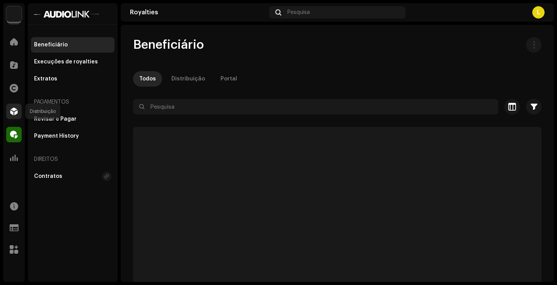
click at [10, 112] on span at bounding box center [14, 111] width 8 height 6
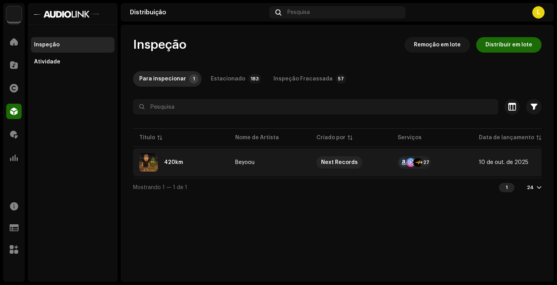
click at [197, 157] on div "420km" at bounding box center [181, 162] width 84 height 19
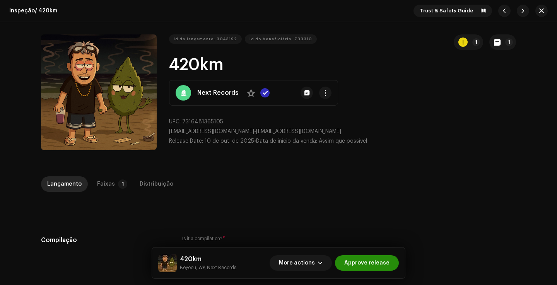
click at [374, 258] on span "Approve release" at bounding box center [366, 262] width 45 height 15
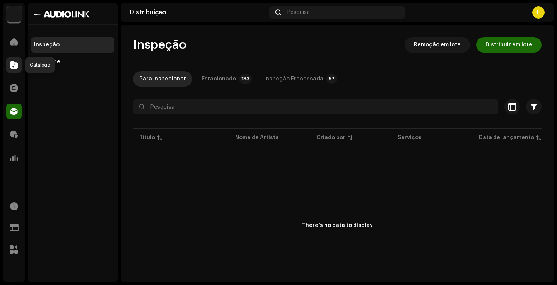
click at [11, 62] on span at bounding box center [14, 65] width 8 height 6
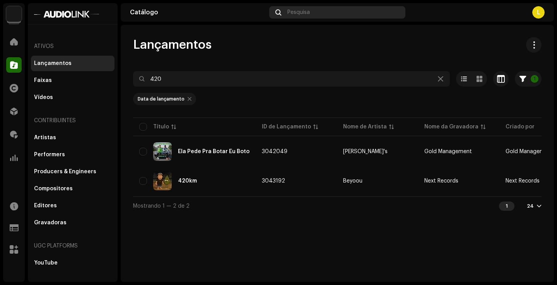
click at [304, 16] on div "Pesquisa" at bounding box center [337, 12] width 136 height 12
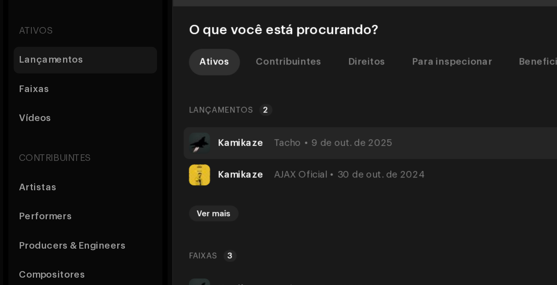
type input "[PERSON_NAME]"
click at [150, 109] on strong "Kamikaze" at bounding box center [163, 112] width 26 height 6
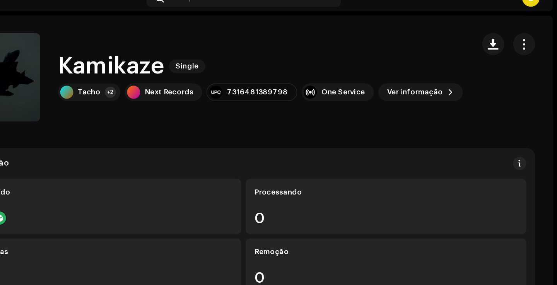
drag, startPoint x: 361, startPoint y: 35, endPoint x: 355, endPoint y: 39, distance: 7.0
click at [526, 37] on button "button" at bounding box center [533, 44] width 15 height 15
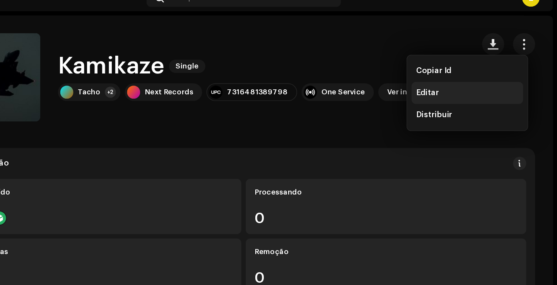
click at [455, 71] on div "Editar" at bounding box center [494, 78] width 78 height 15
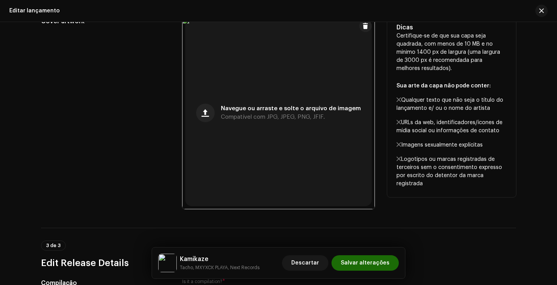
scroll to position [214, 0]
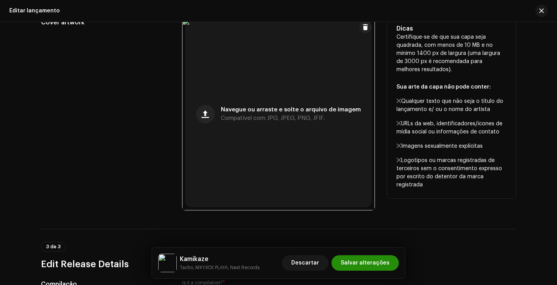
click at [369, 256] on span "Salvar alterações" at bounding box center [365, 262] width 49 height 15
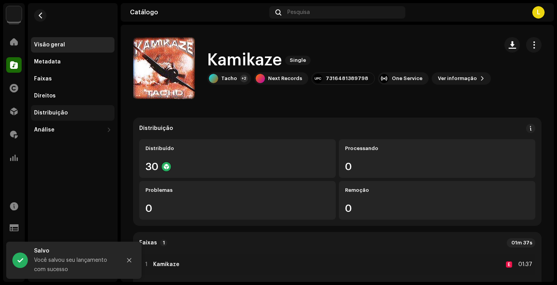
click at [57, 115] on div "Distribuição" at bounding box center [51, 113] width 34 height 6
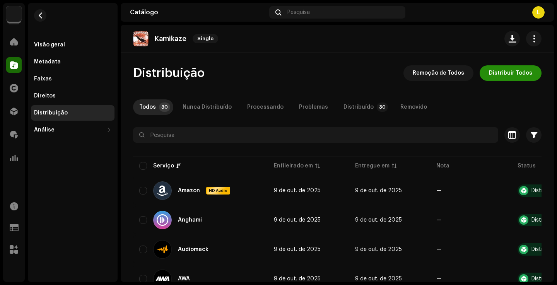
click at [516, 74] on span "Distribuir Todos" at bounding box center [510, 72] width 43 height 15
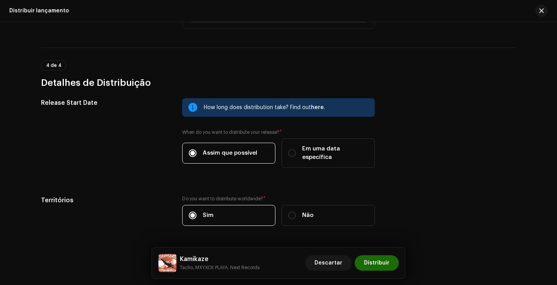
scroll to position [1254, 0]
click at [380, 262] on span "Distribuir" at bounding box center [377, 262] width 26 height 15
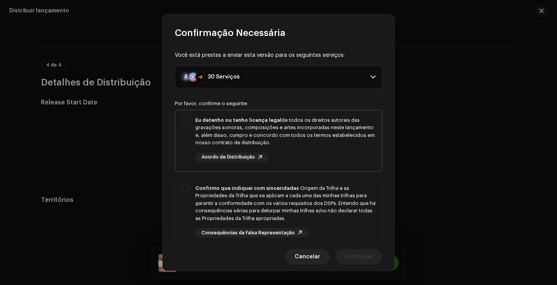
click at [320, 168] on span "Eu detenho ou tenho licença legal de todos os direitos autorais das gravações s…" at bounding box center [278, 140] width 207 height 61
checkbox input "true"
drag, startPoint x: 335, startPoint y: 226, endPoint x: 345, endPoint y: 202, distance: 25.7
click at [335, 226] on div "Confirmo que indiquei com sinceridade a Origem da Trilha e as Propriedades da T…" at bounding box center [285, 211] width 180 height 53
checkbox input "true"
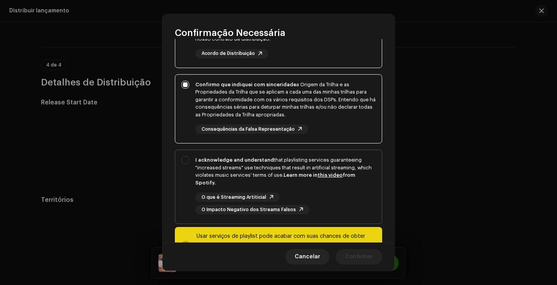
scroll to position [106, 0]
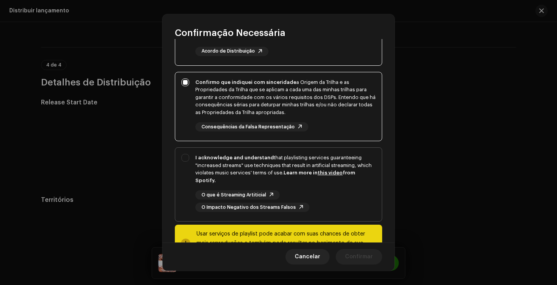
drag, startPoint x: 353, startPoint y: 193, endPoint x: 355, endPoint y: 212, distance: 18.3
click at [353, 193] on div "O que é Streaming Artiticial O Impacto Negativo dos Streams Falsos" at bounding box center [285, 201] width 180 height 22
checkbox input "true"
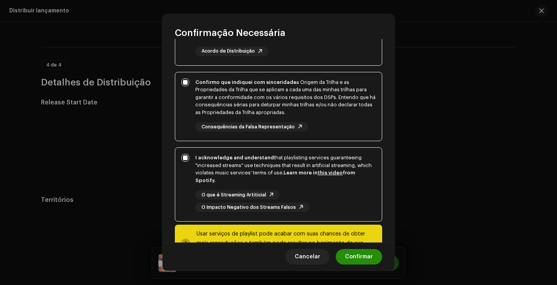
click at [360, 255] on span "Confirmar" at bounding box center [359, 256] width 28 height 15
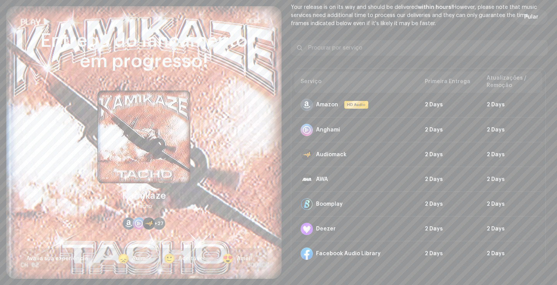
click at [542, 10] on p "Your release is on its way and should be delivered within hours! However, pleas…" at bounding box center [419, 15] width 257 height 24
click at [533, 17] on span "Pular" at bounding box center [531, 16] width 14 height 15
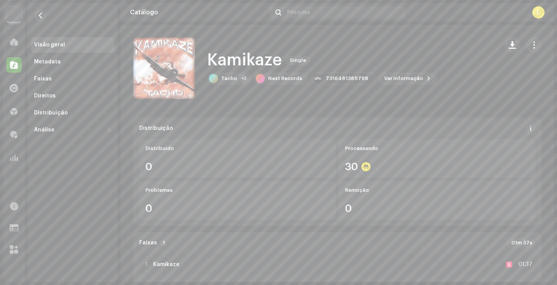
click at [3, 111] on div "Distribuição" at bounding box center [14, 112] width 22 height 22
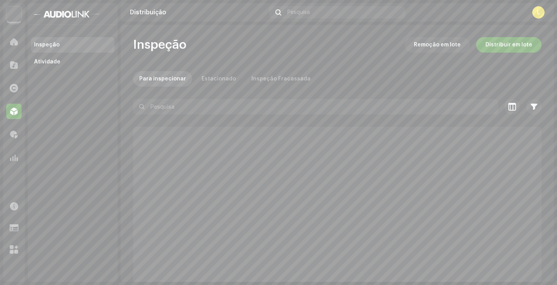
click at [12, 109] on span at bounding box center [14, 111] width 8 height 6
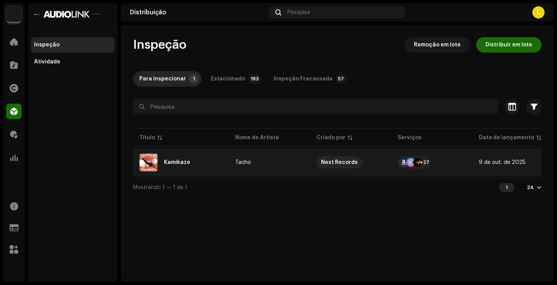
click at [187, 158] on div "Kamikaze" at bounding box center [181, 162] width 84 height 19
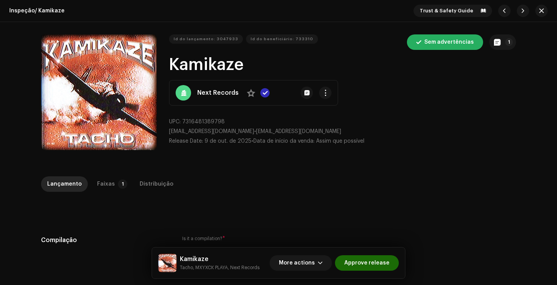
drag, startPoint x: 376, startPoint y: 263, endPoint x: 371, endPoint y: 253, distance: 11.1
click at [376, 263] on span "Approve release" at bounding box center [366, 262] width 45 height 15
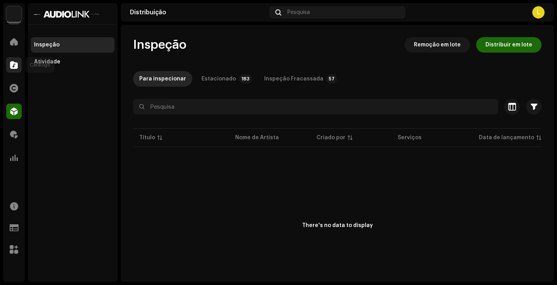
click at [17, 66] on span at bounding box center [14, 65] width 8 height 6
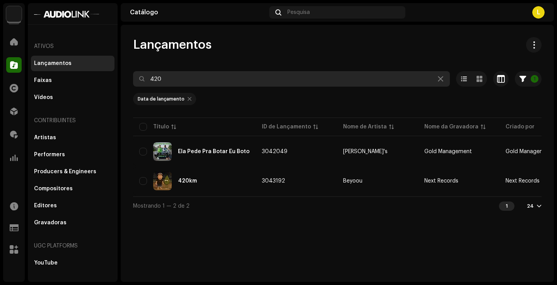
click at [200, 74] on input "420" at bounding box center [291, 78] width 317 height 15
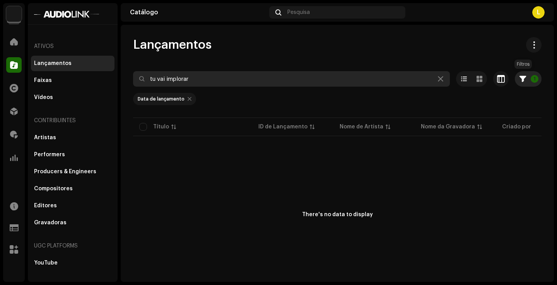
type input "tu vai implorar"
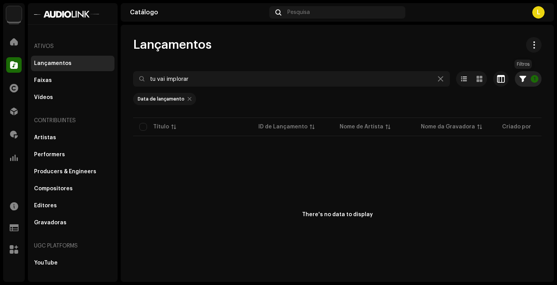
click at [523, 77] on button "1" at bounding box center [528, 78] width 27 height 15
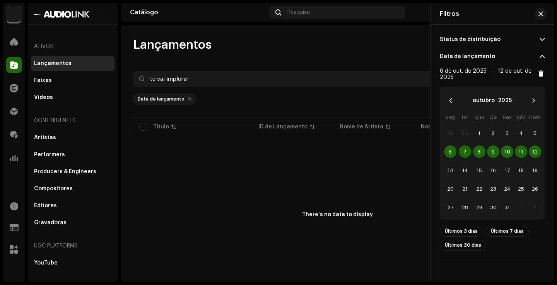
click at [541, 77] on span at bounding box center [541, 74] width 6 height 8
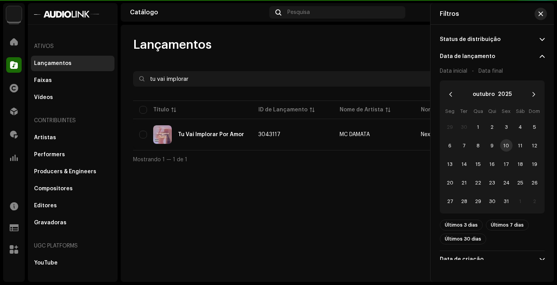
click at [540, 14] on span "button" at bounding box center [540, 14] width 5 height 6
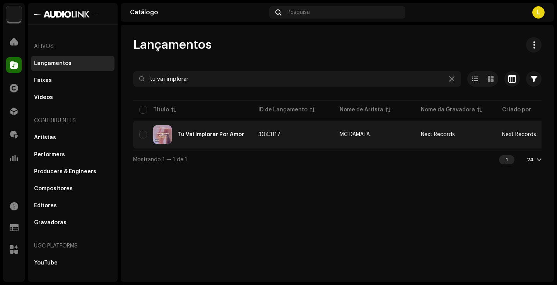
click at [208, 136] on div "Tu Vai Implorar Por Amor" at bounding box center [211, 134] width 66 height 5
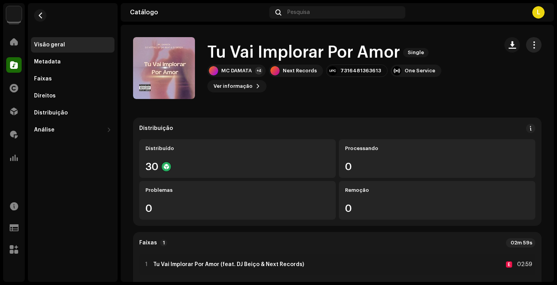
click at [534, 45] on button "button" at bounding box center [533, 44] width 15 height 15
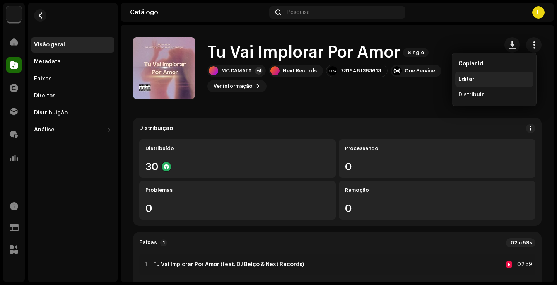
click at [479, 82] on div "Editar" at bounding box center [494, 79] width 72 height 6
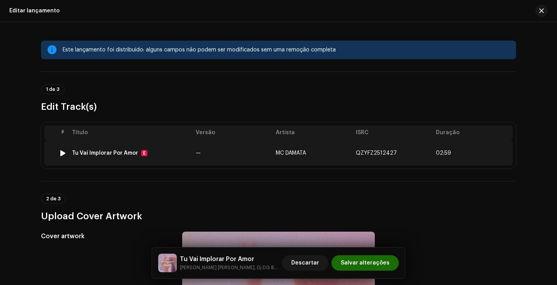
click at [148, 157] on td "Tu Vai Implorar Por Amor E" at bounding box center [131, 153] width 124 height 25
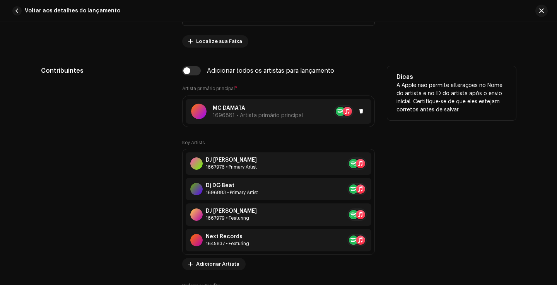
scroll to position [477, 0]
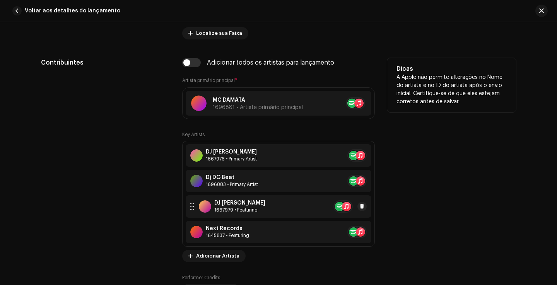
click at [245, 209] on div "1667979 • Featuring" at bounding box center [239, 210] width 51 height 6
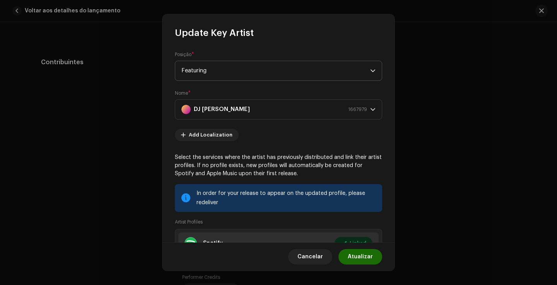
scroll to position [0, 0]
click at [217, 70] on span "Featuring" at bounding box center [275, 70] width 189 height 19
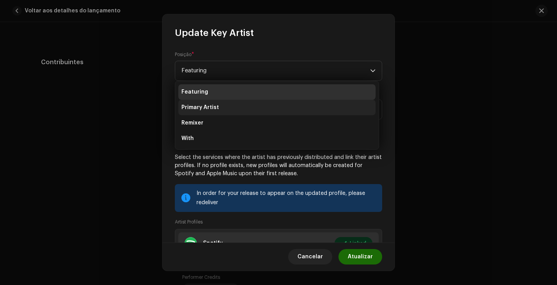
click at [221, 109] on li "Primary Artist" at bounding box center [276, 107] width 197 height 15
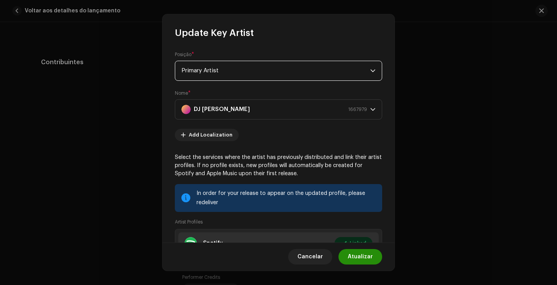
drag, startPoint x: 361, startPoint y: 269, endPoint x: 360, endPoint y: 263, distance: 5.9
click at [361, 268] on div "Cancelar Atualizar" at bounding box center [278, 257] width 232 height 28
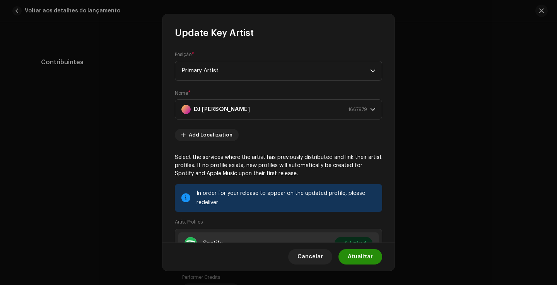
click at [360, 263] on span "Atualizar" at bounding box center [360, 256] width 25 height 15
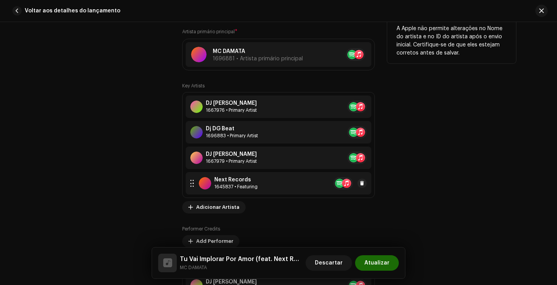
scroll to position [541, 0]
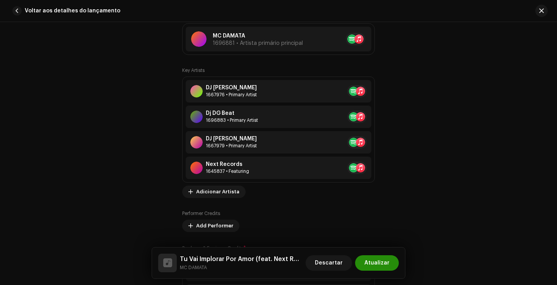
click at [386, 267] on span "Atualizar" at bounding box center [376, 262] width 25 height 15
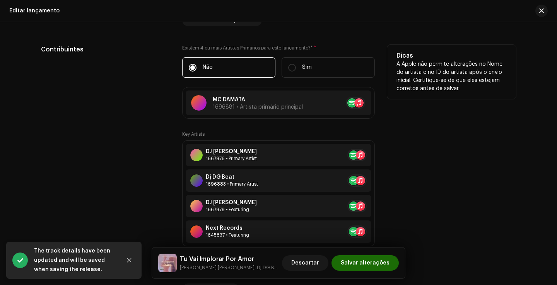
scroll to position [675, 0]
click at [261, 205] on div "DJ [PERSON_NAME] 1667979 • Featuring" at bounding box center [279, 206] width 186 height 22
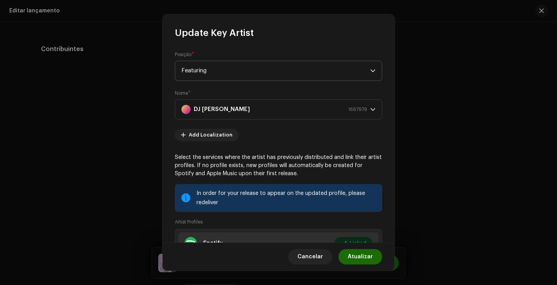
scroll to position [0, 0]
click at [251, 70] on span "Featuring" at bounding box center [275, 70] width 189 height 19
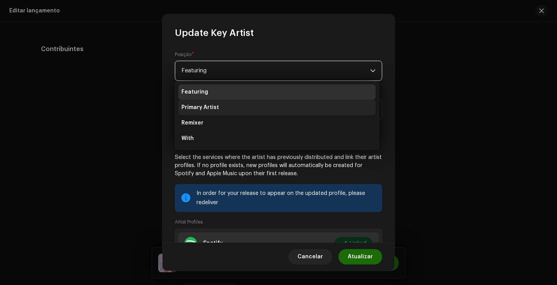
click at [217, 106] on li "Primary Artist" at bounding box center [276, 107] width 197 height 15
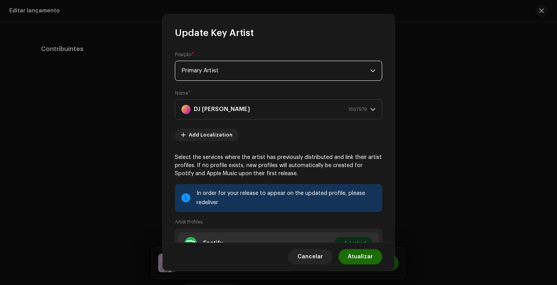
click at [355, 255] on span "Atualizar" at bounding box center [360, 256] width 25 height 15
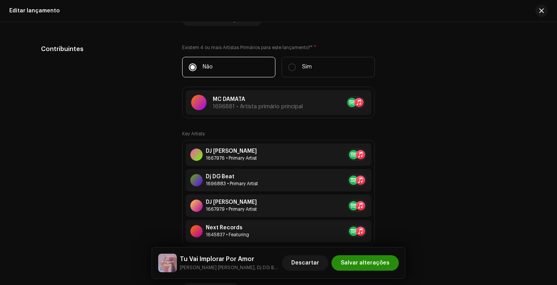
click at [388, 268] on span "Salvar alterações" at bounding box center [365, 262] width 49 height 15
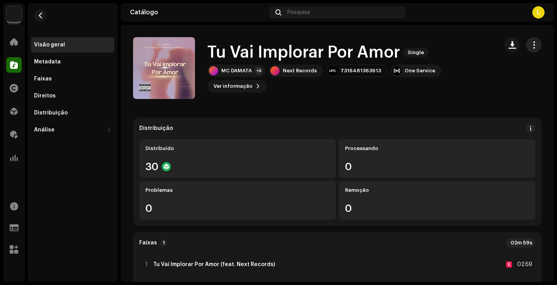
click at [526, 40] on button "button" at bounding box center [533, 44] width 15 height 15
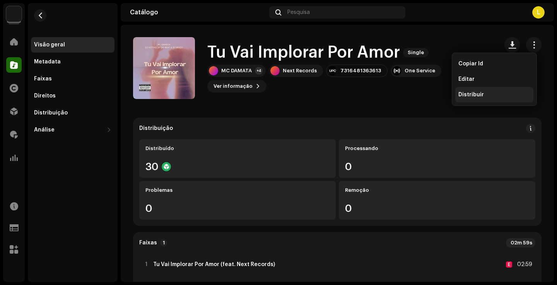
click at [466, 90] on div "Distribuir" at bounding box center [494, 94] width 78 height 15
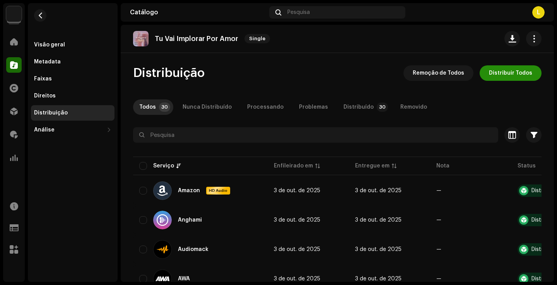
click at [509, 76] on span "Distribuir Todos" at bounding box center [510, 72] width 43 height 15
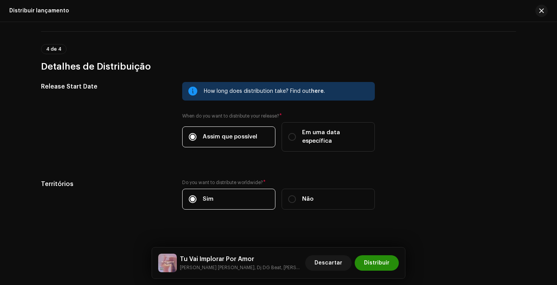
scroll to position [1270, 0]
click at [393, 266] on button "Distribuir" at bounding box center [377, 262] width 44 height 15
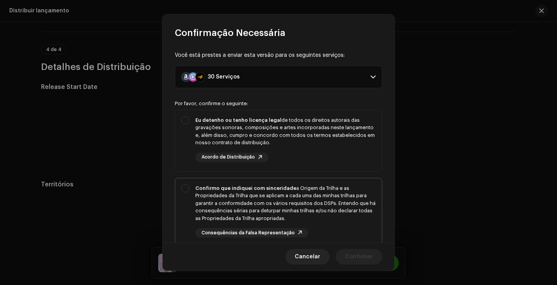
drag, startPoint x: 338, startPoint y: 163, endPoint x: 337, endPoint y: 197, distance: 34.4
click at [338, 163] on div "Eu detenho ou tenho licença legal de todos os direitos autorais das gravações s…" at bounding box center [278, 139] width 207 height 58
checkbox input "true"
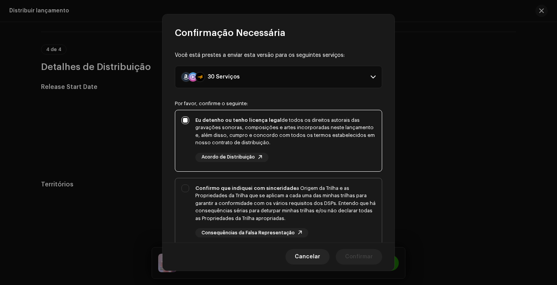
click at [356, 232] on div "Confirmo que indiquei com sinceridade a Origem da Trilha e as Propriedades da T…" at bounding box center [285, 211] width 180 height 53
checkbox input "true"
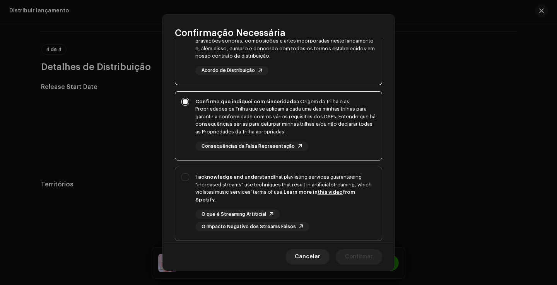
click at [340, 212] on div "O que é Streaming Artiticial O Impacto Negativo dos Streams Falsos" at bounding box center [285, 221] width 180 height 22
checkbox input "true"
click at [363, 257] on span "Confirmar" at bounding box center [359, 256] width 28 height 15
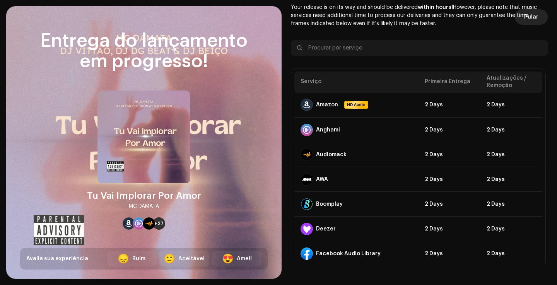
click at [527, 17] on span "Pular" at bounding box center [531, 16] width 14 height 15
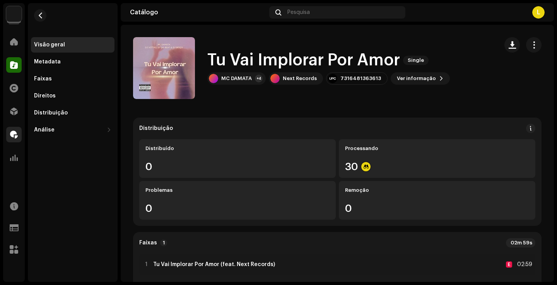
click at [13, 130] on div at bounding box center [13, 134] width 15 height 15
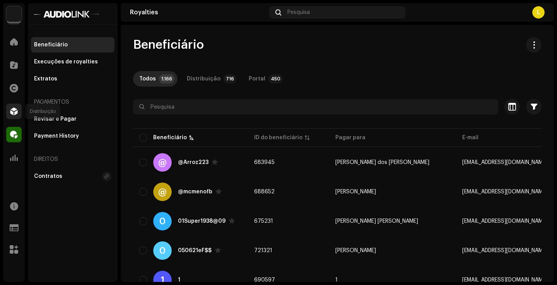
click at [8, 105] on div at bounding box center [13, 111] width 15 height 15
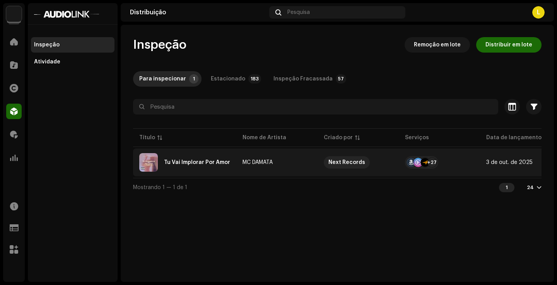
click at [496, 155] on td "3 de out. de 2025" at bounding box center [520, 163] width 81 height 28
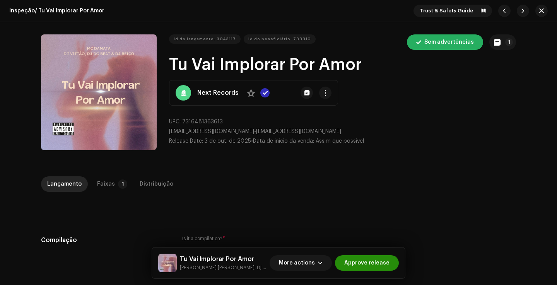
click at [364, 256] on span "Approve release" at bounding box center [366, 262] width 45 height 15
